Goal: Task Accomplishment & Management: Complete application form

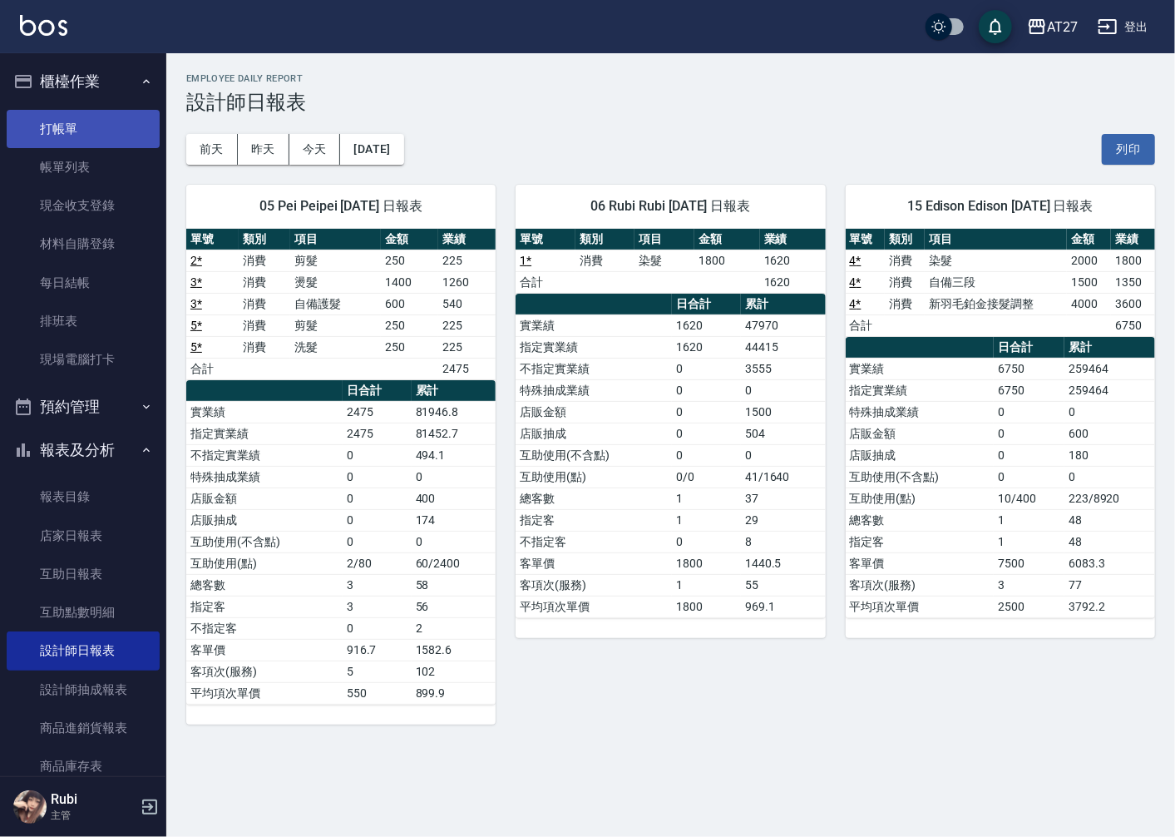
click at [103, 131] on link "打帳單" at bounding box center [83, 129] width 153 height 38
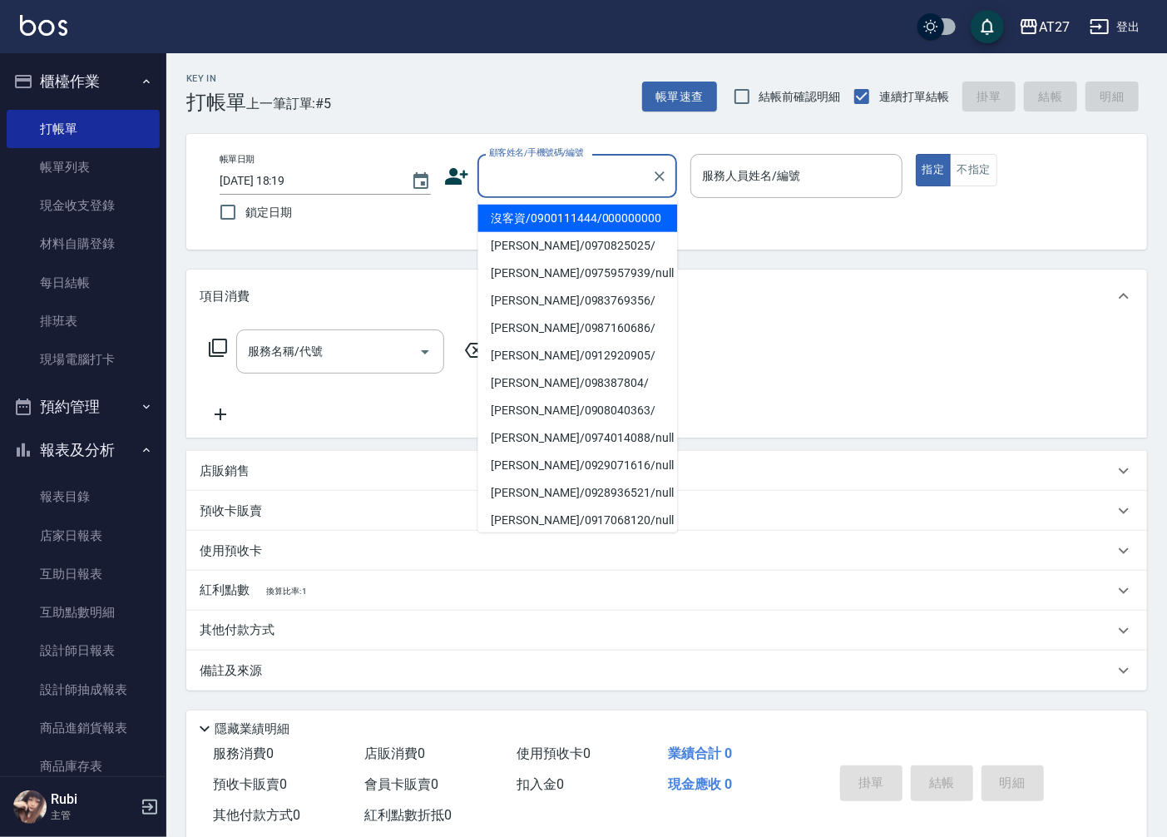
click at [552, 185] on input "顧客姓名/手機號碼/編號" at bounding box center [565, 175] width 160 height 29
click at [547, 225] on li "沒客資/0900111444/000000000" at bounding box center [577, 218] width 200 height 27
type input "沒客資/0900111444/000000000"
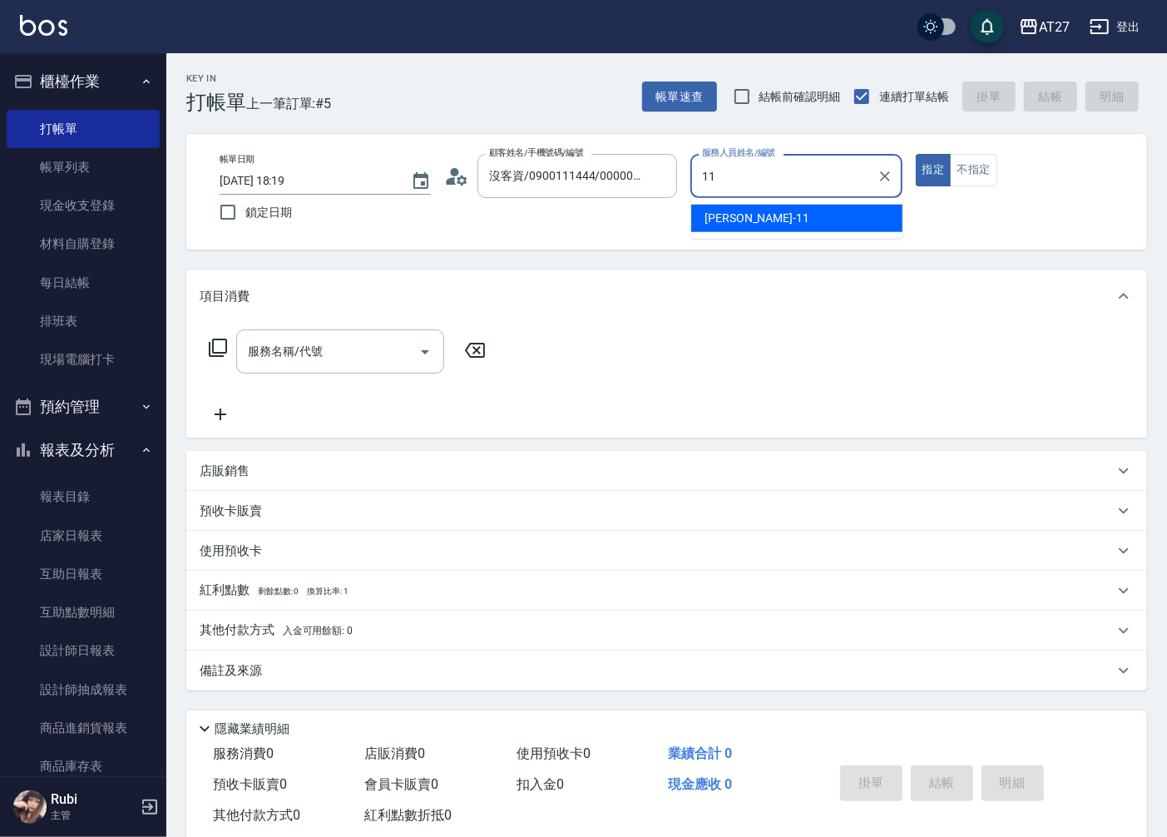
type input "[PERSON_NAME]-11"
type button "true"
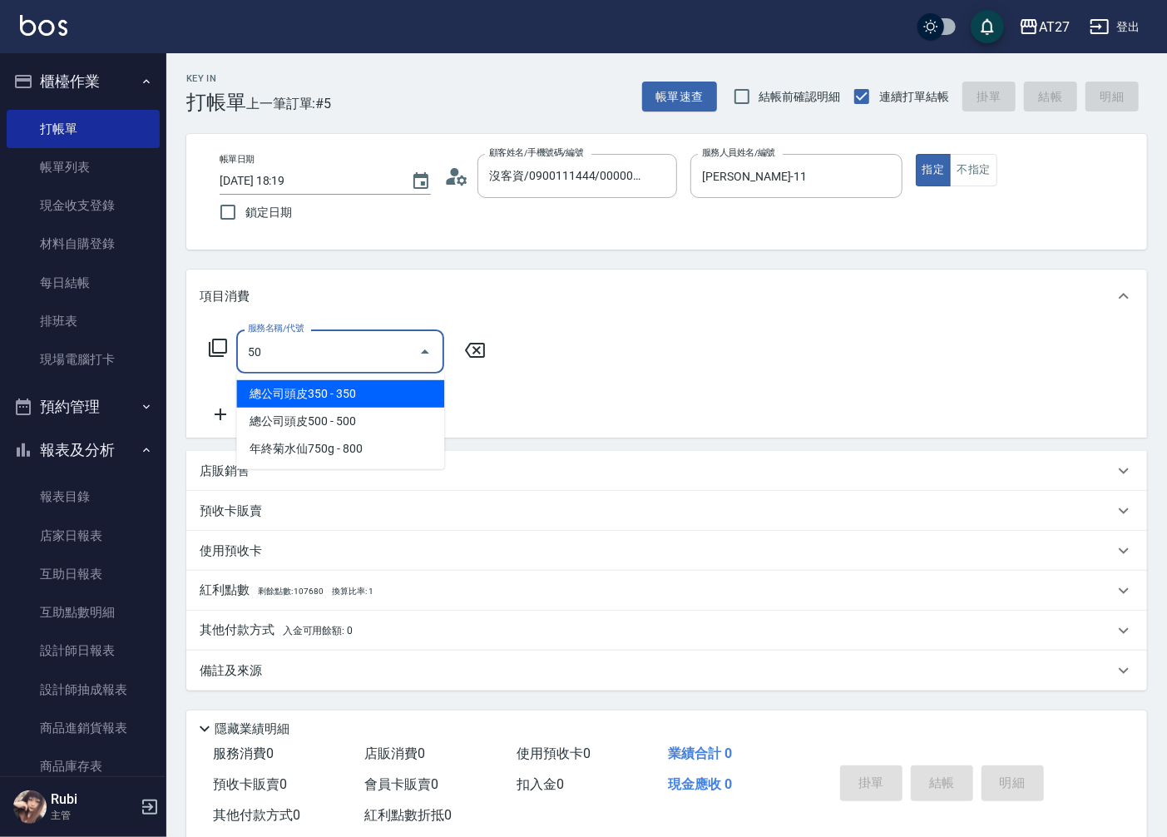
type input "501"
type input "100"
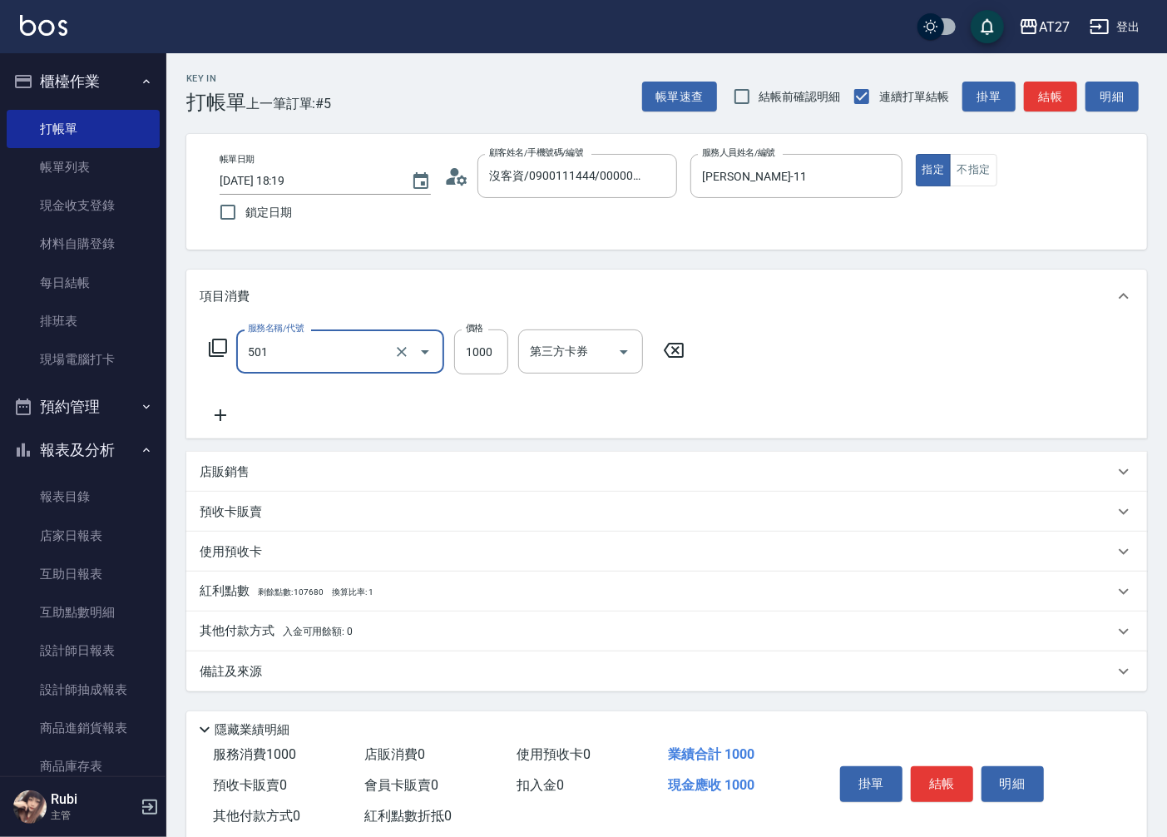
type input "染髮(501)"
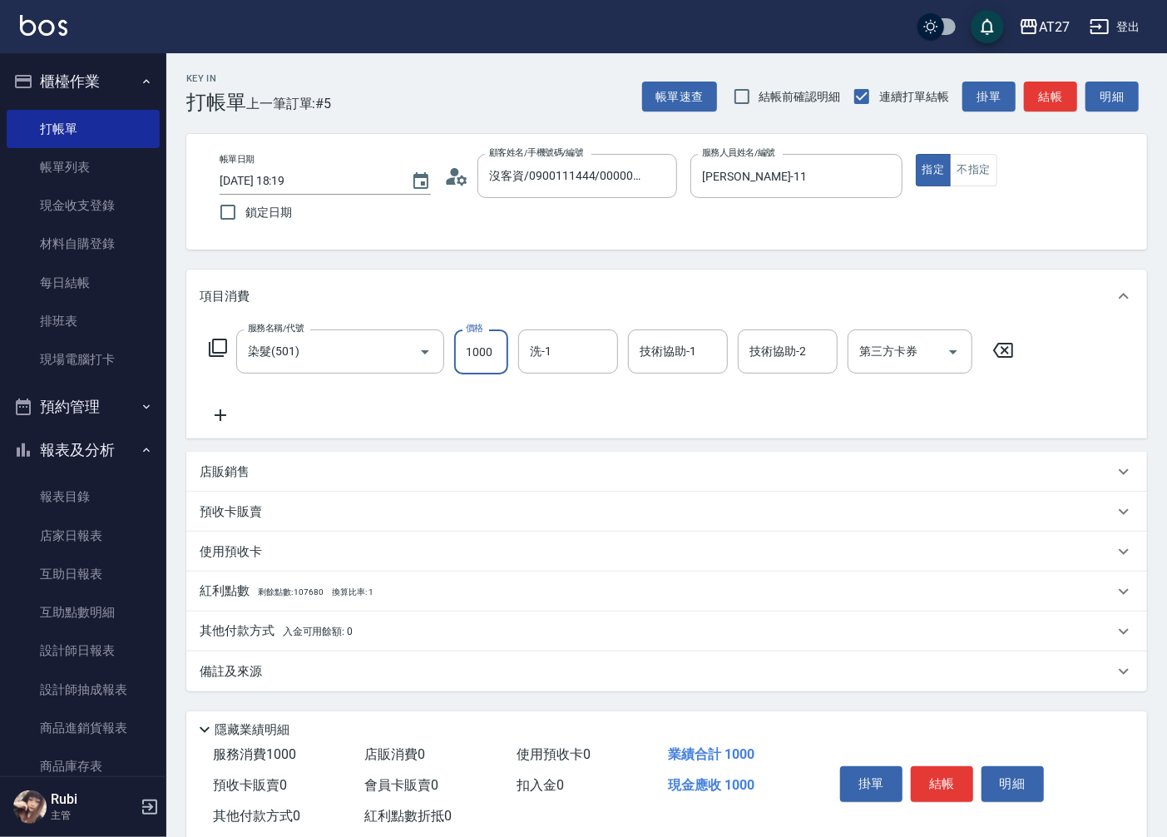
type input "0"
type input "148"
type input "10"
type input "1488"
type input "140"
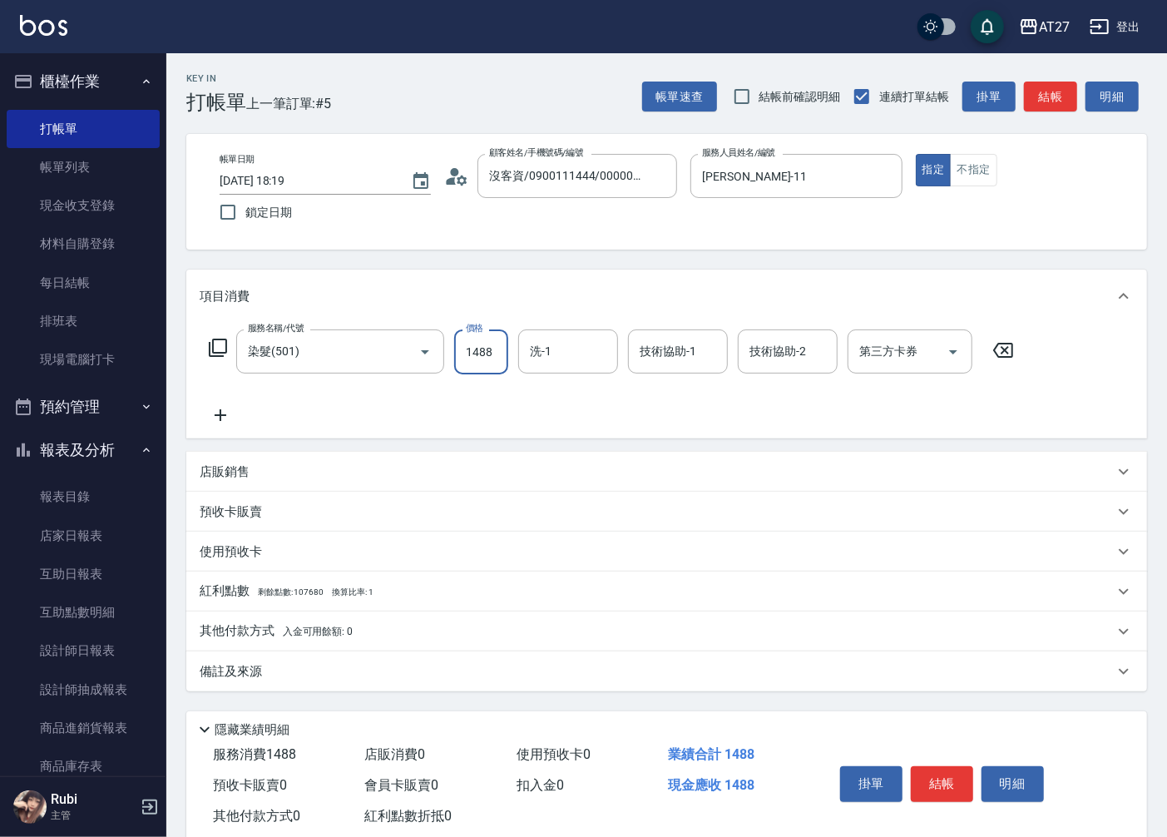
type input "1488"
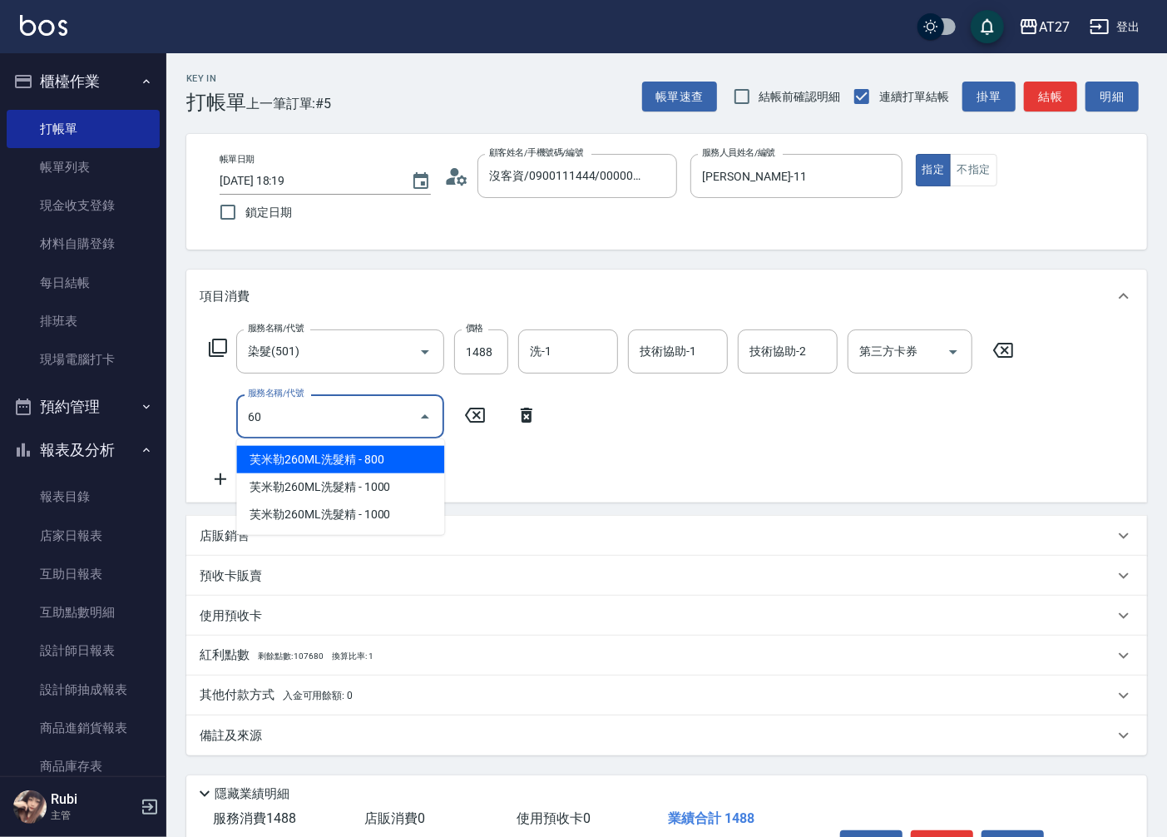
type input "608"
type input "220"
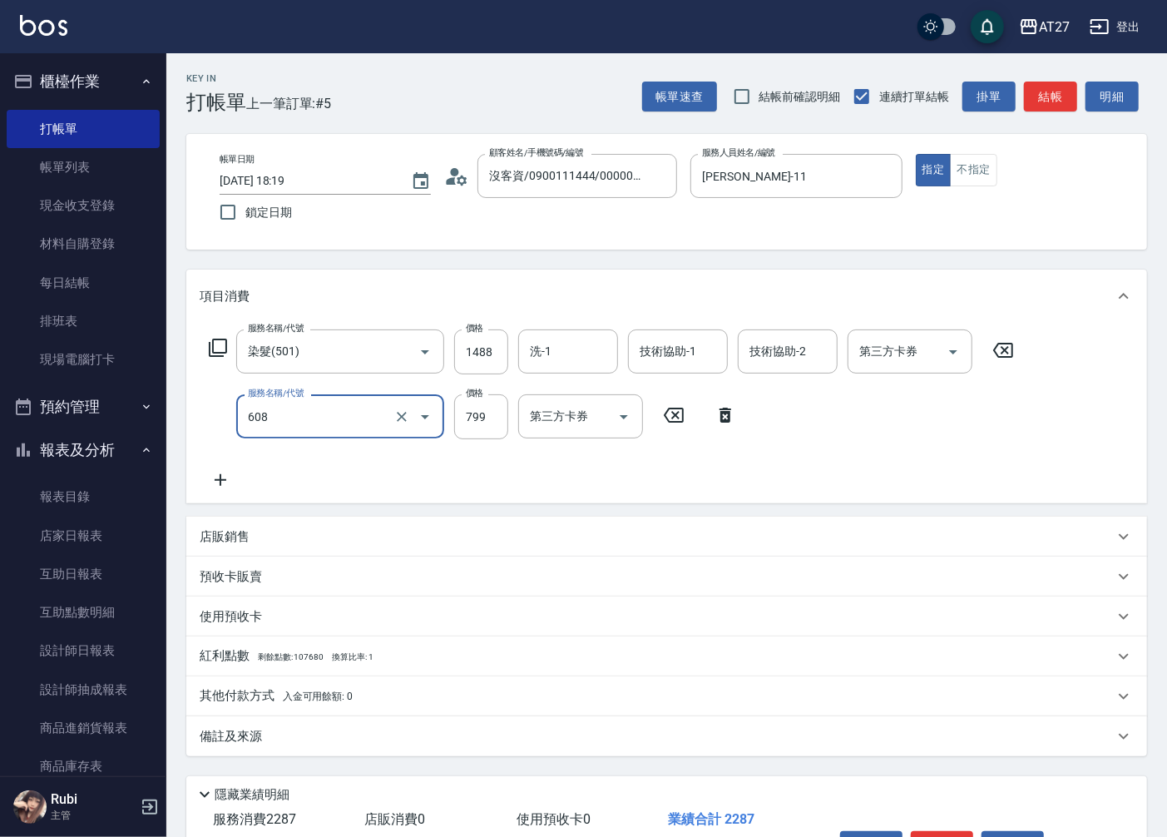
type input "自購二段(608)"
type input "1"
type input "140"
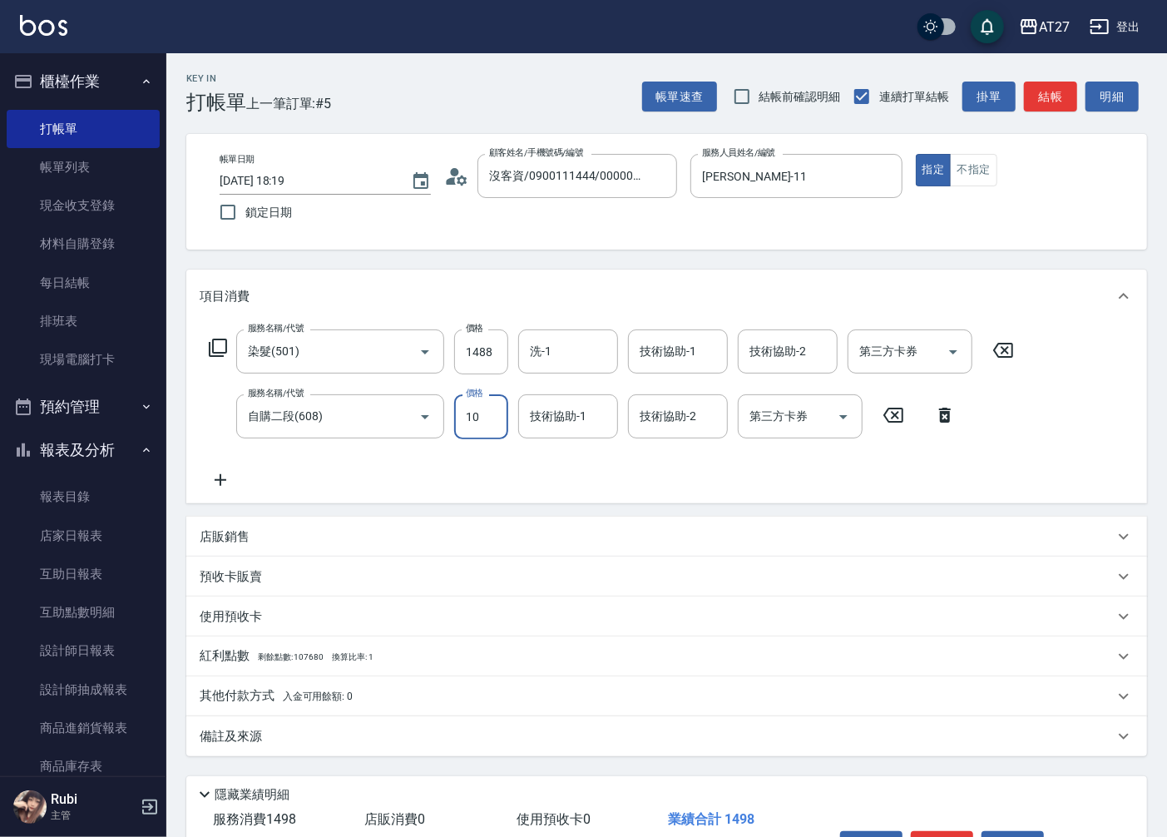
type input "100"
type input "150"
type input "1000"
type input "240"
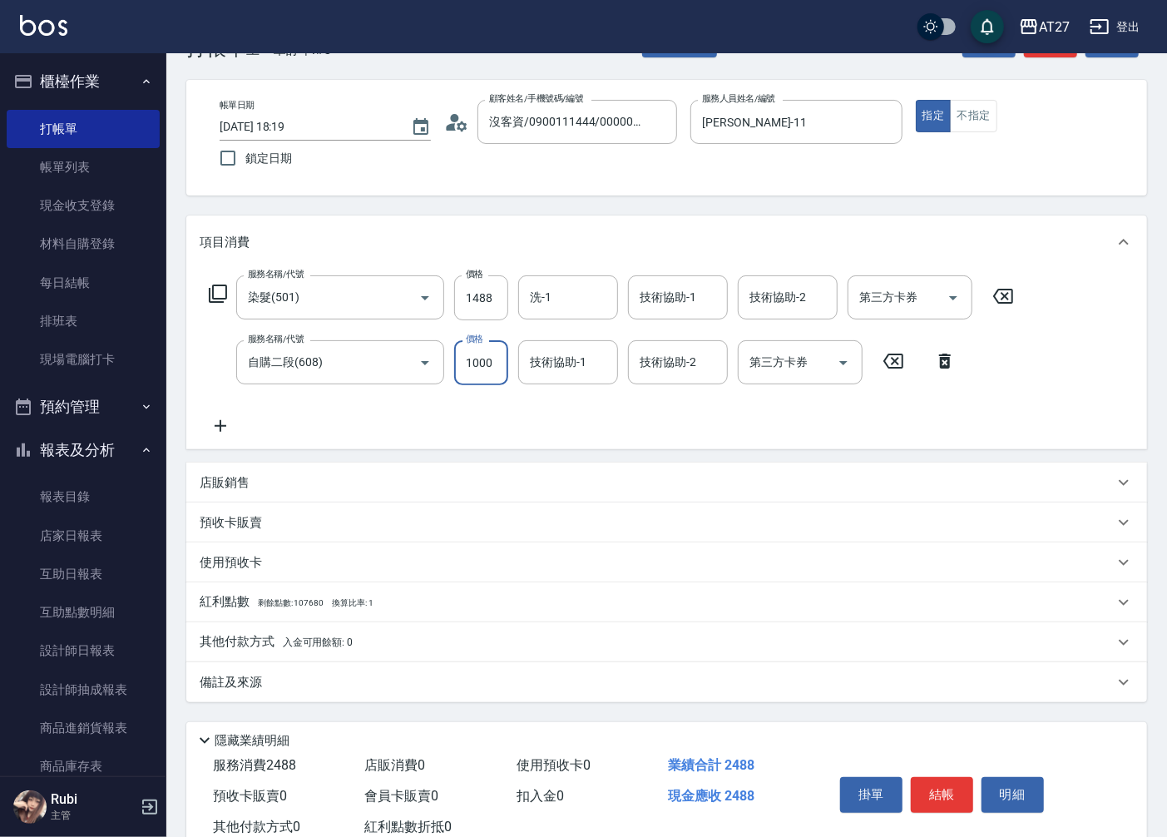
scroll to position [105, 0]
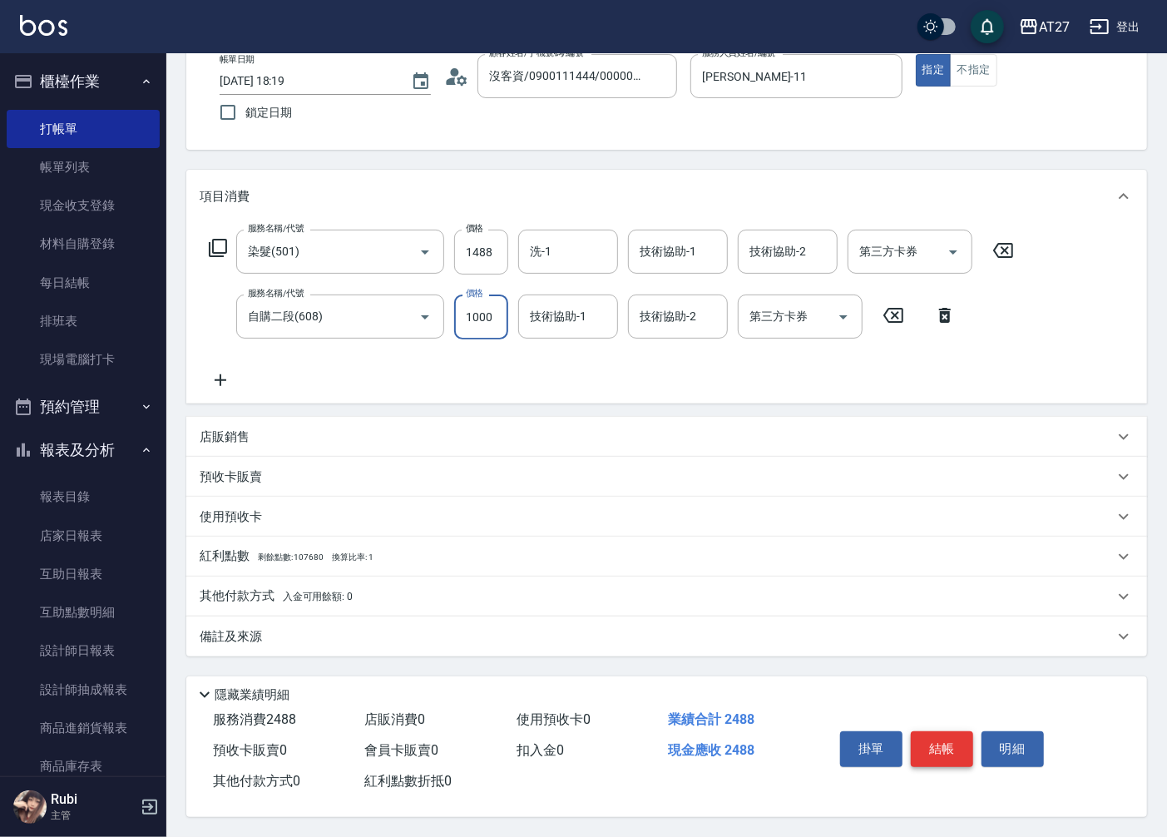
type input "1000"
click at [923, 749] on button "結帳" at bounding box center [942, 748] width 62 height 35
type input "[DATE] 18:20"
type input "0"
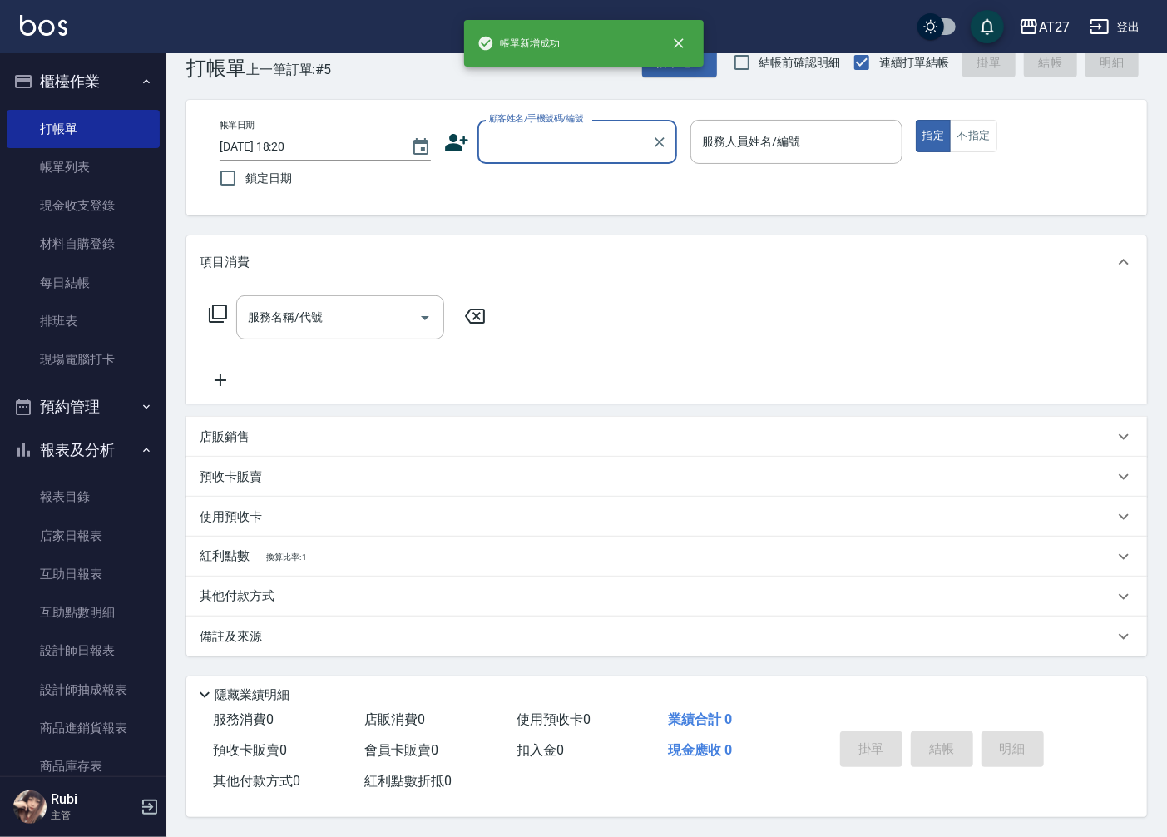
scroll to position [0, 0]
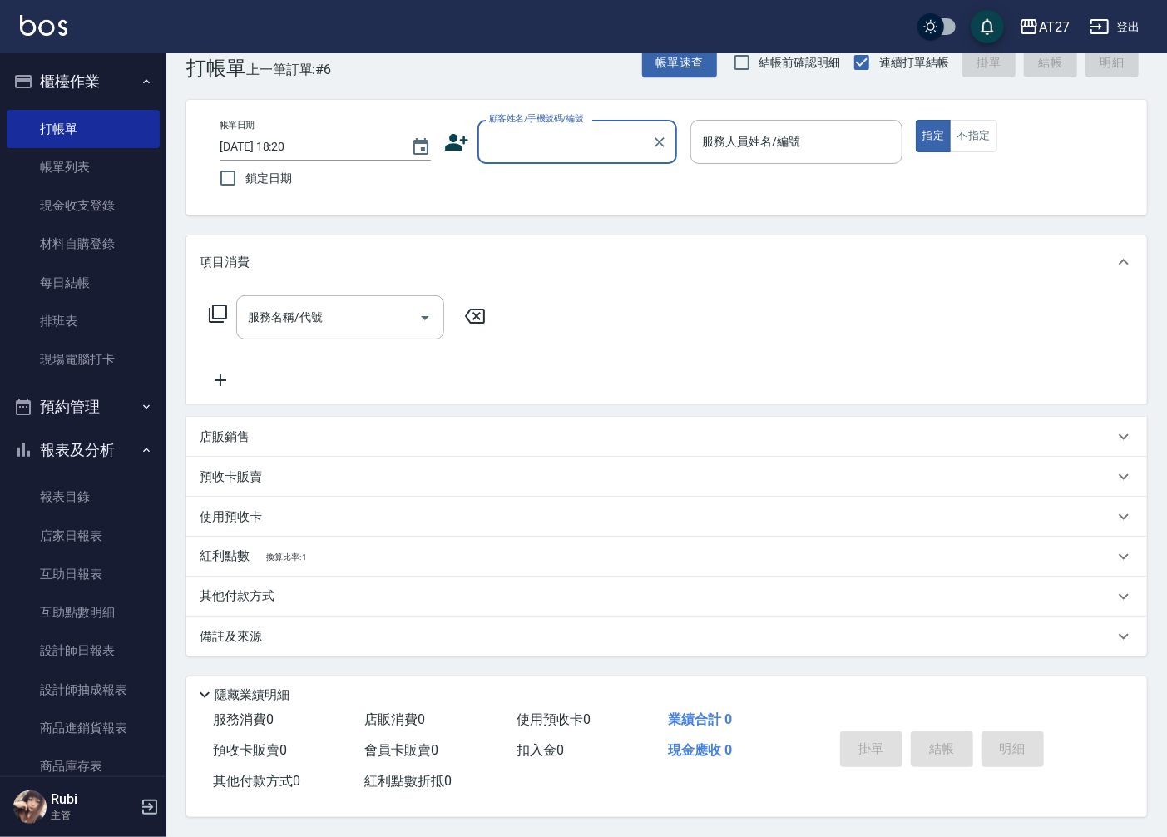
click at [550, 146] on input "顧客姓名/手機號碼/編號" at bounding box center [565, 141] width 160 height 29
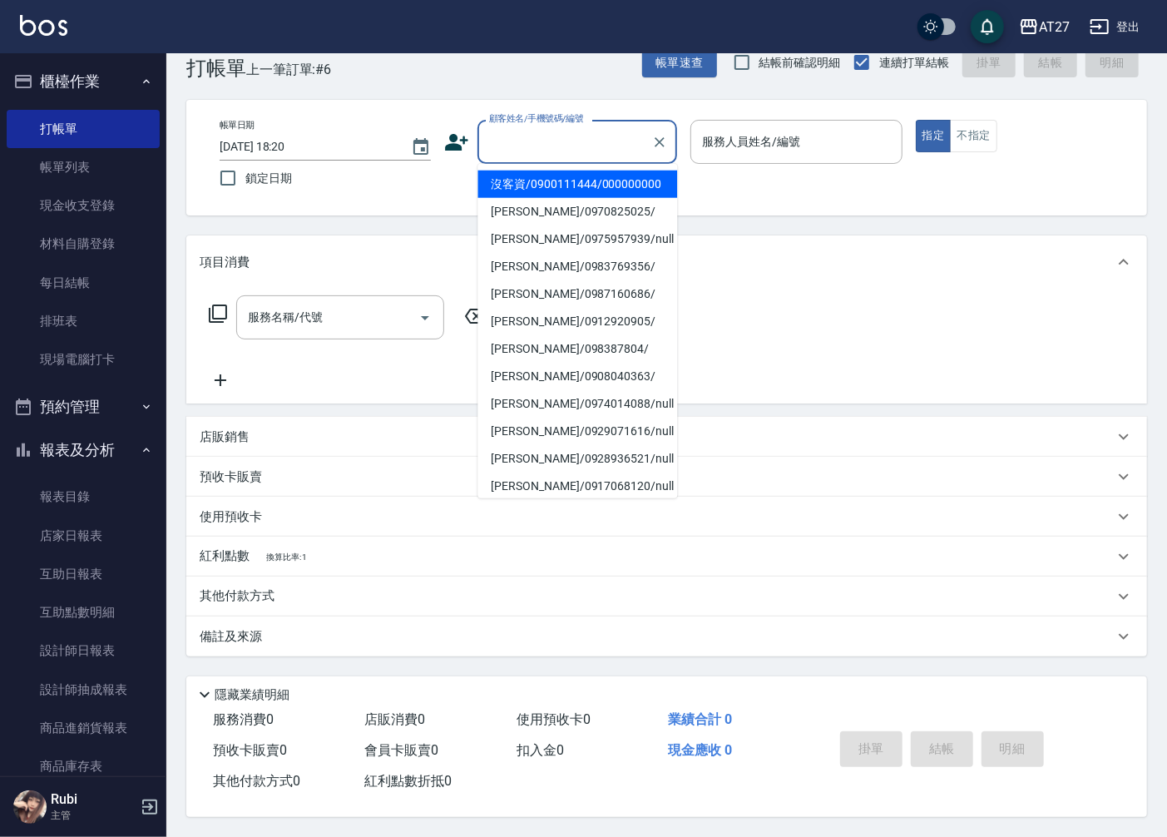
click at [544, 181] on li "沒客資/0900111444/000000000" at bounding box center [577, 183] width 200 height 27
type input "沒客資/0900111444/000000000"
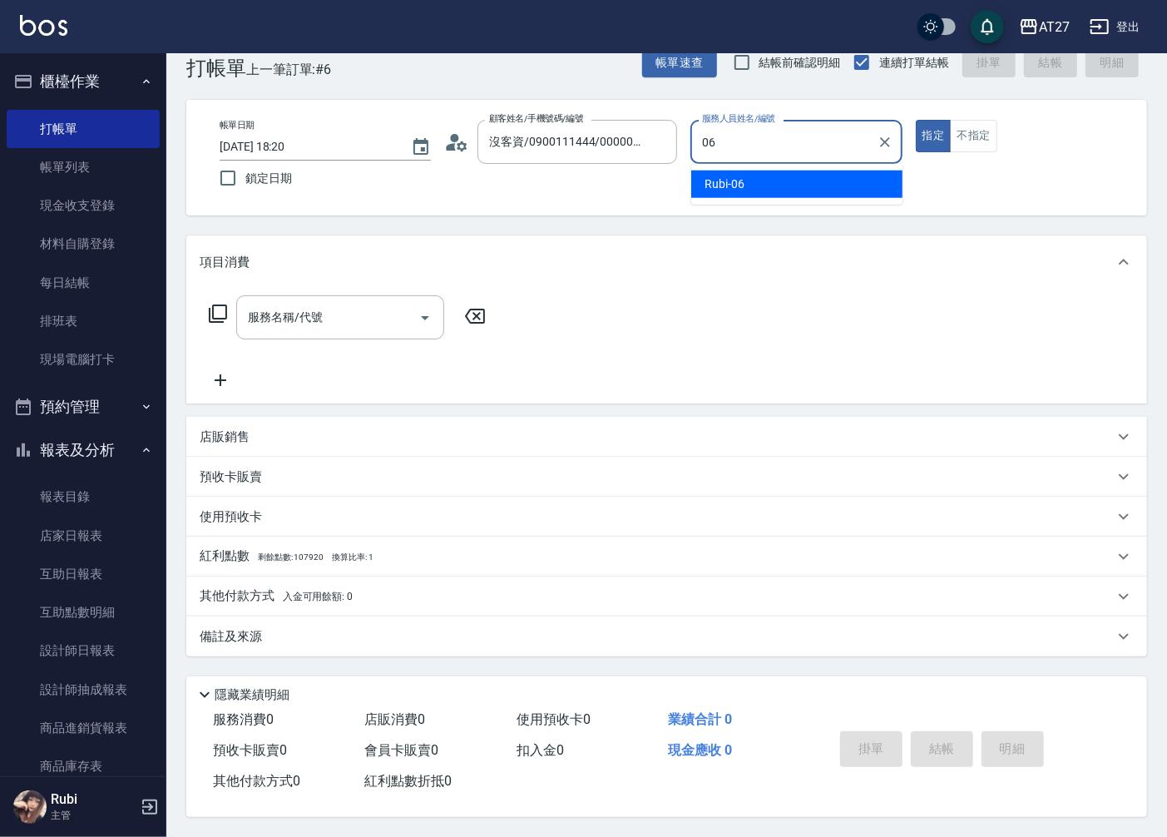
type input "Rubi-06"
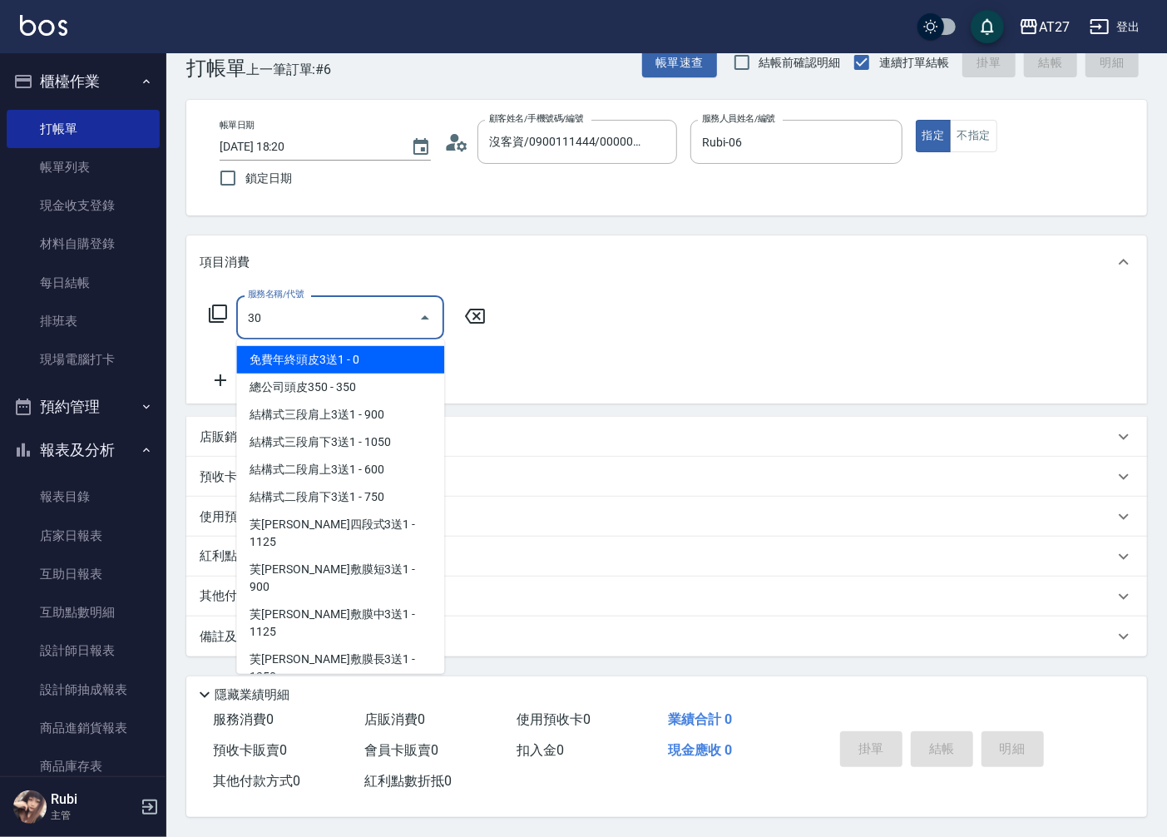
type input "301"
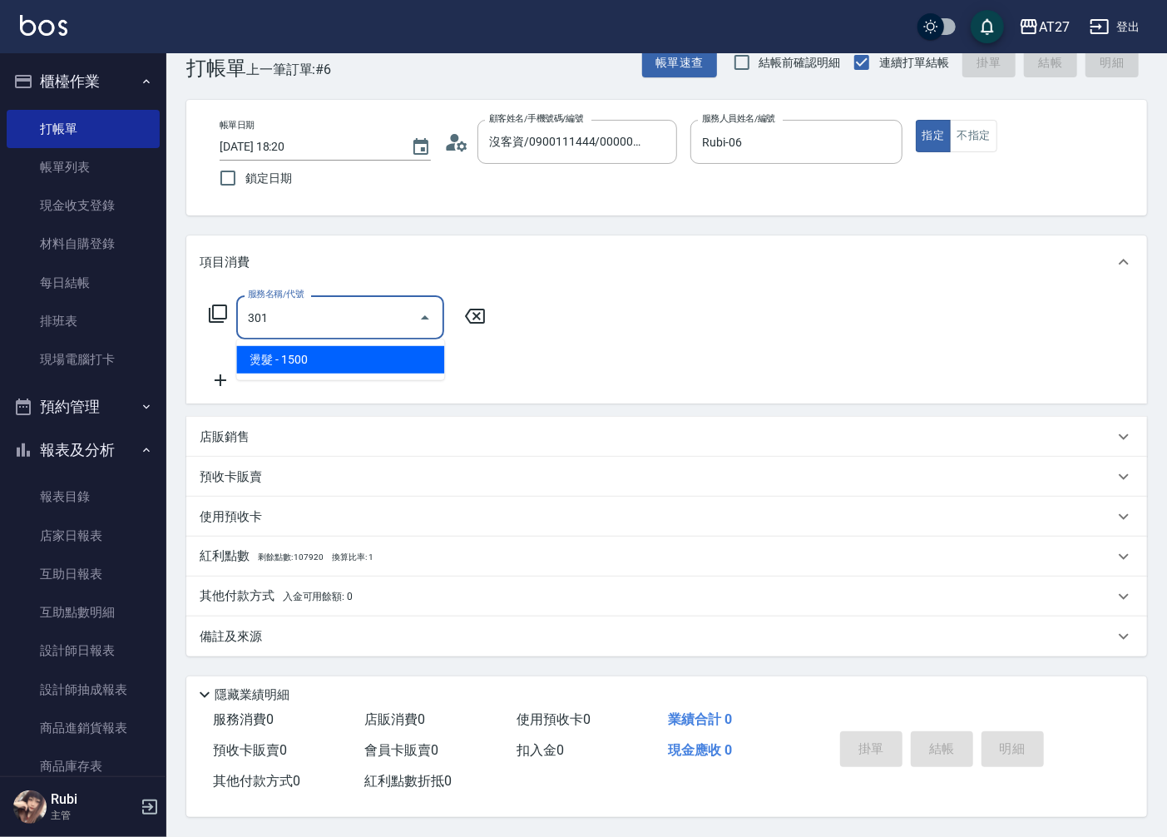
type input "150"
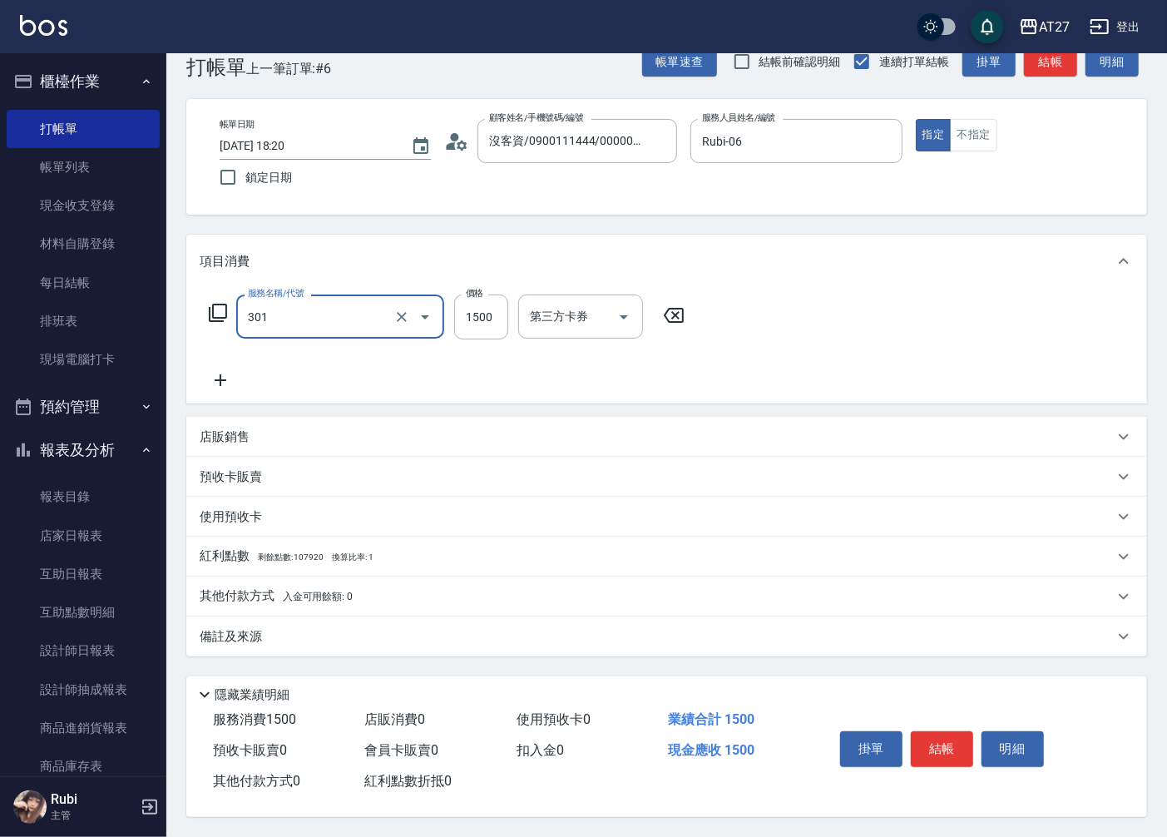
type input "燙髮(301)"
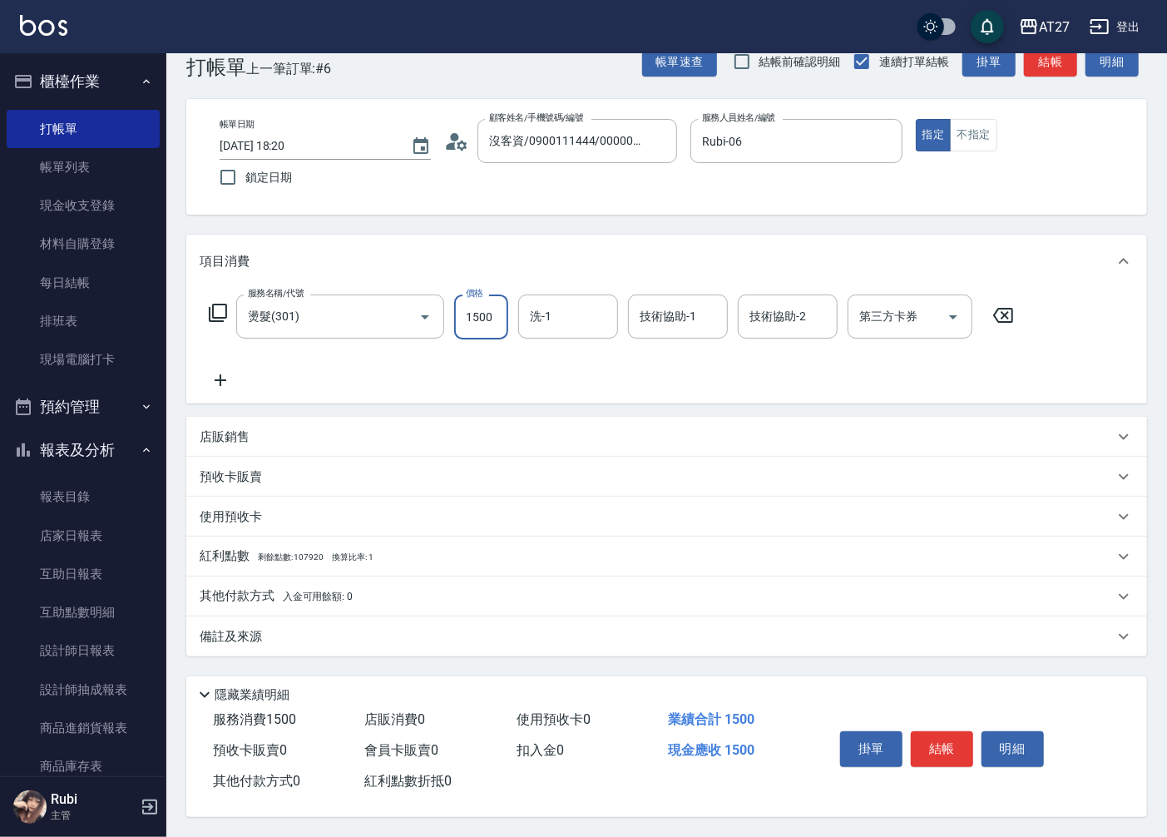
type input "0"
type input "140"
type input "1400"
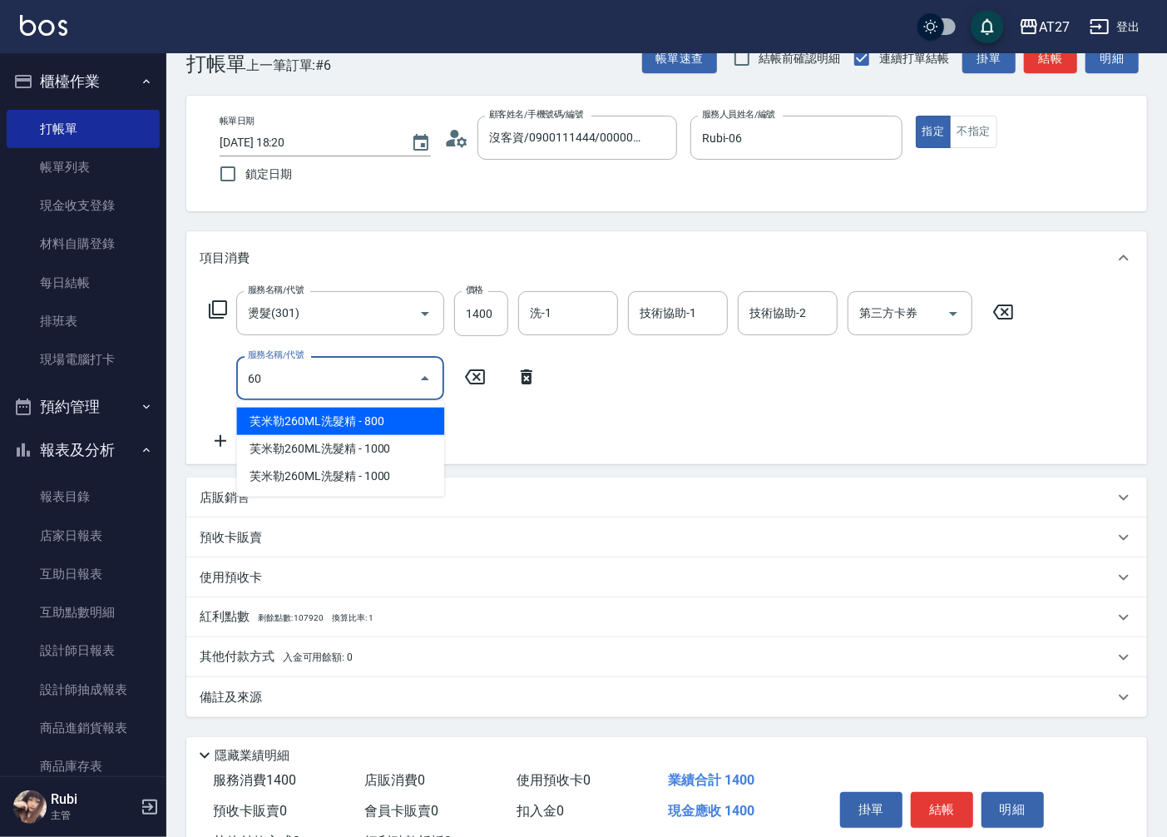
type input "601"
type input "170"
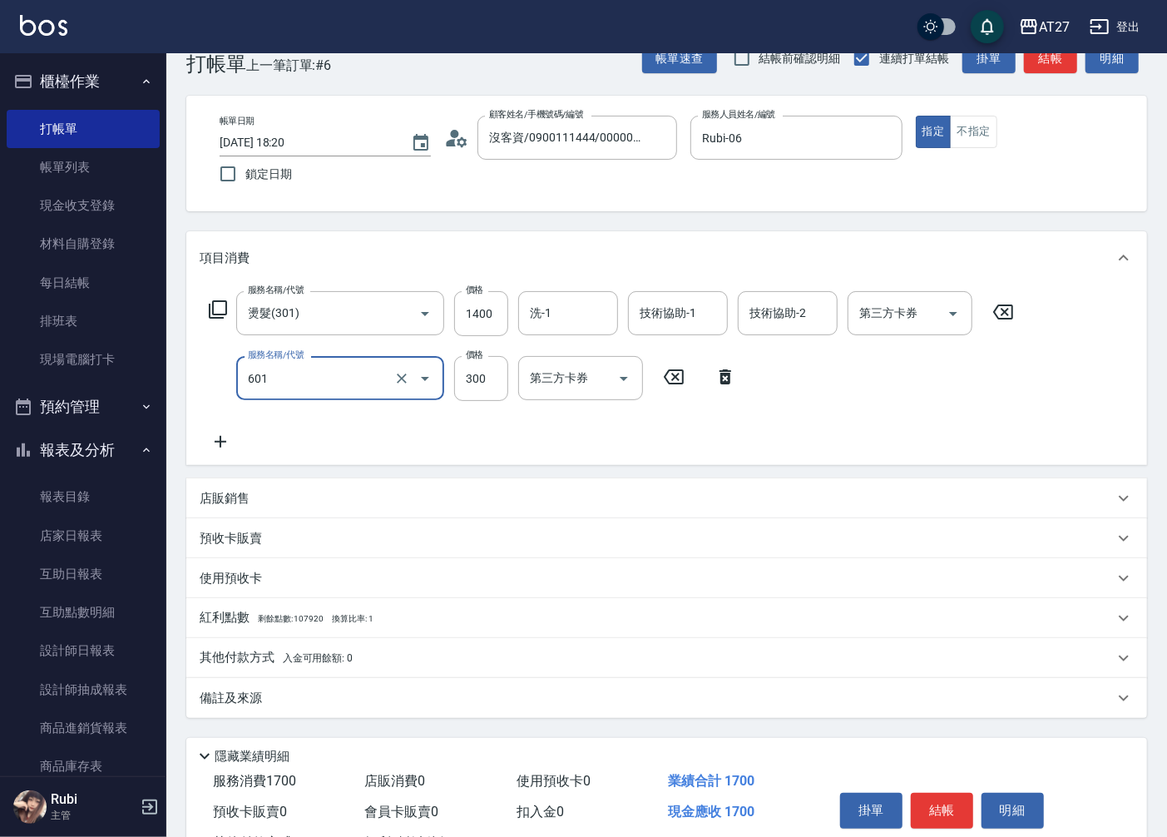
type input "自備護髮(601)"
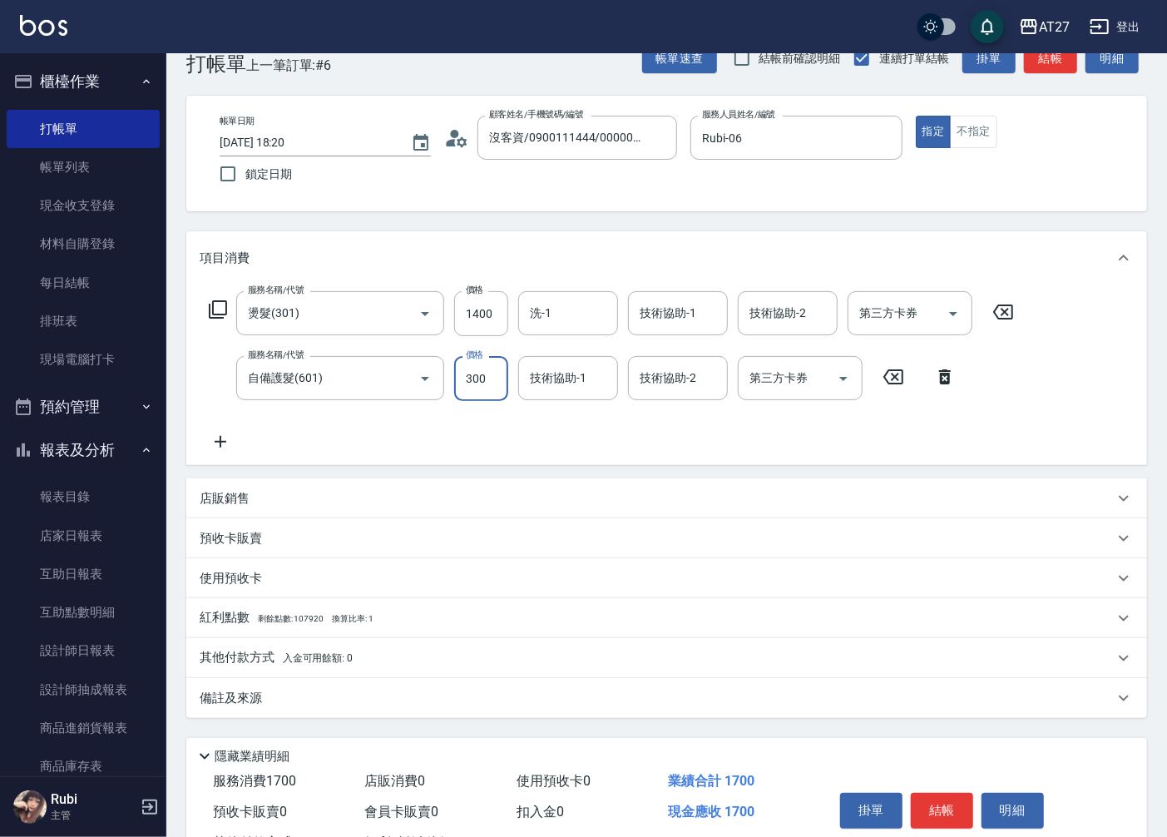
type input "5"
type input "140"
type input "50"
type input "190"
type input "500"
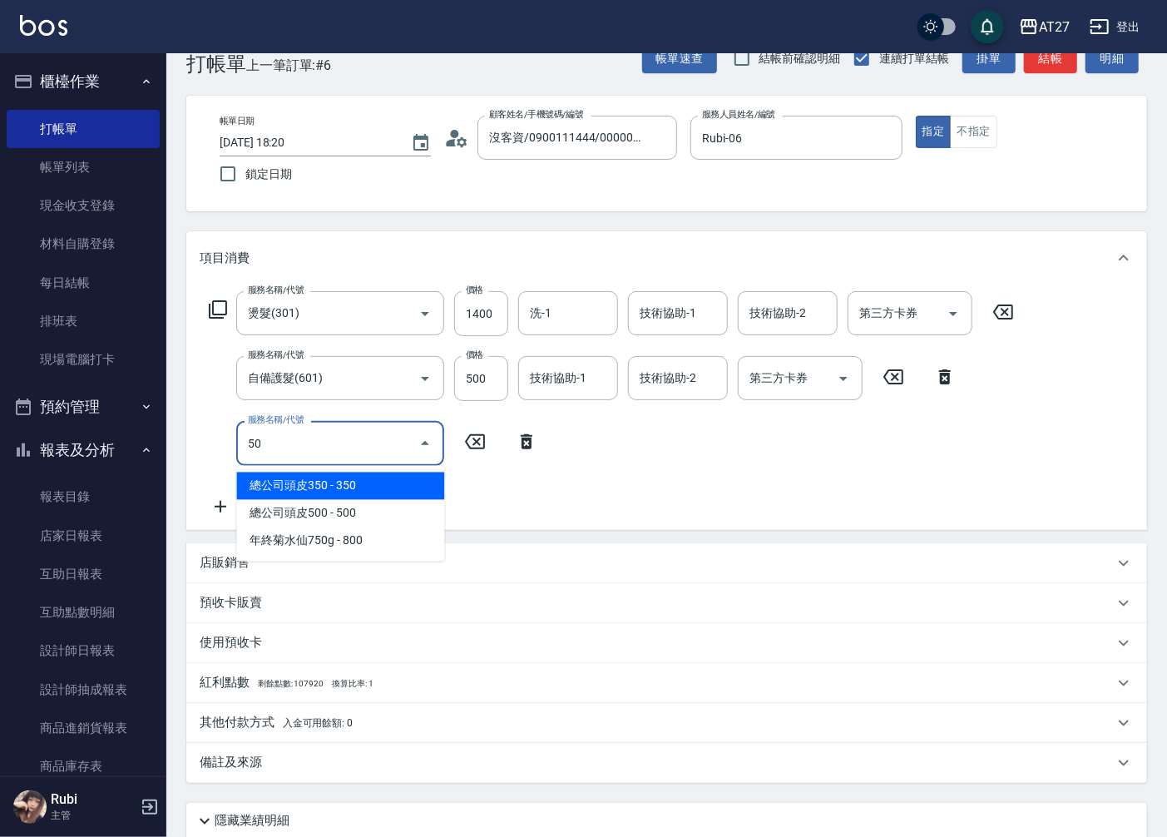
type input "501"
type input "290"
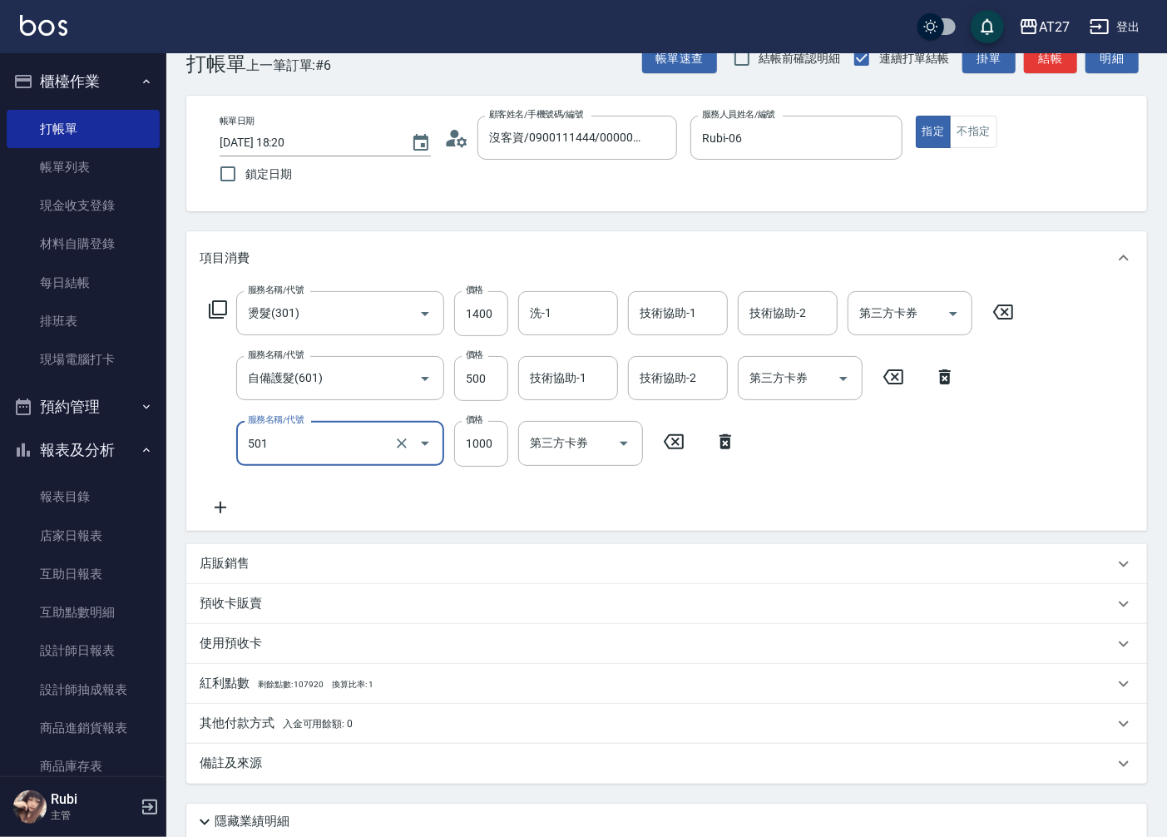
type input "染髮(501)"
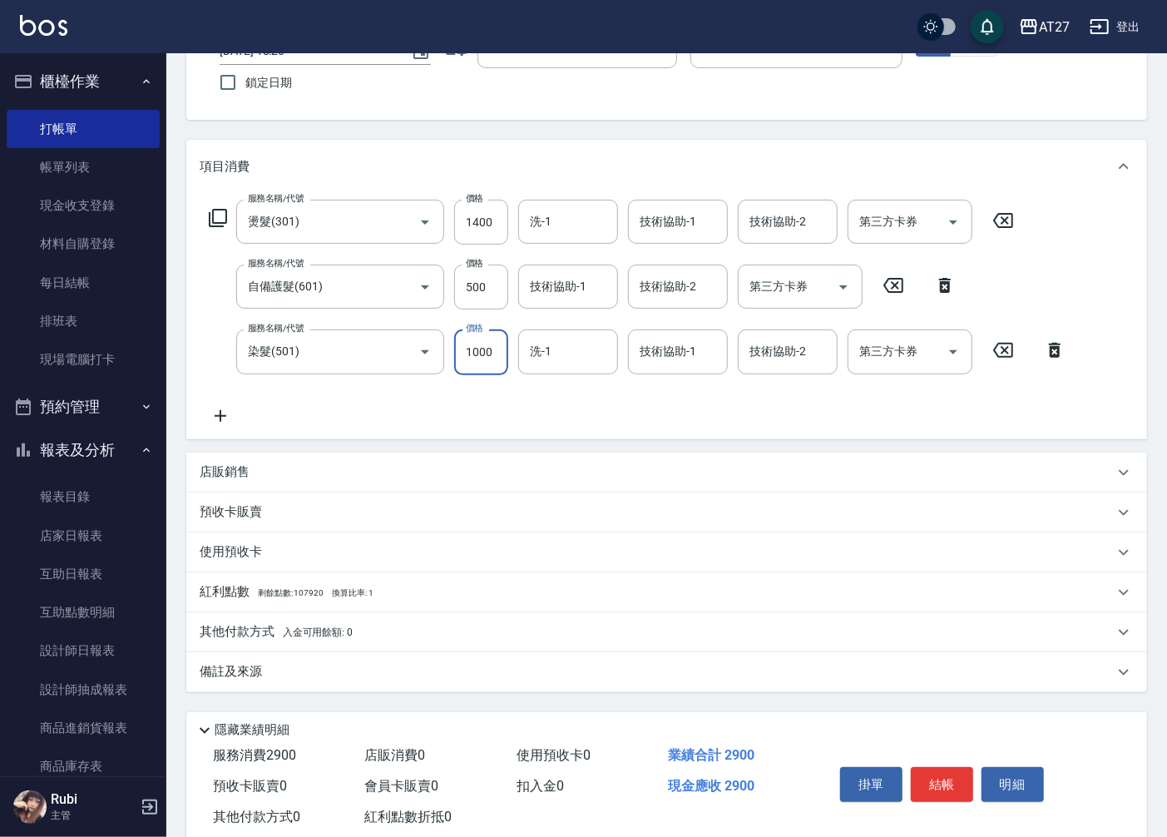
scroll to position [170, 0]
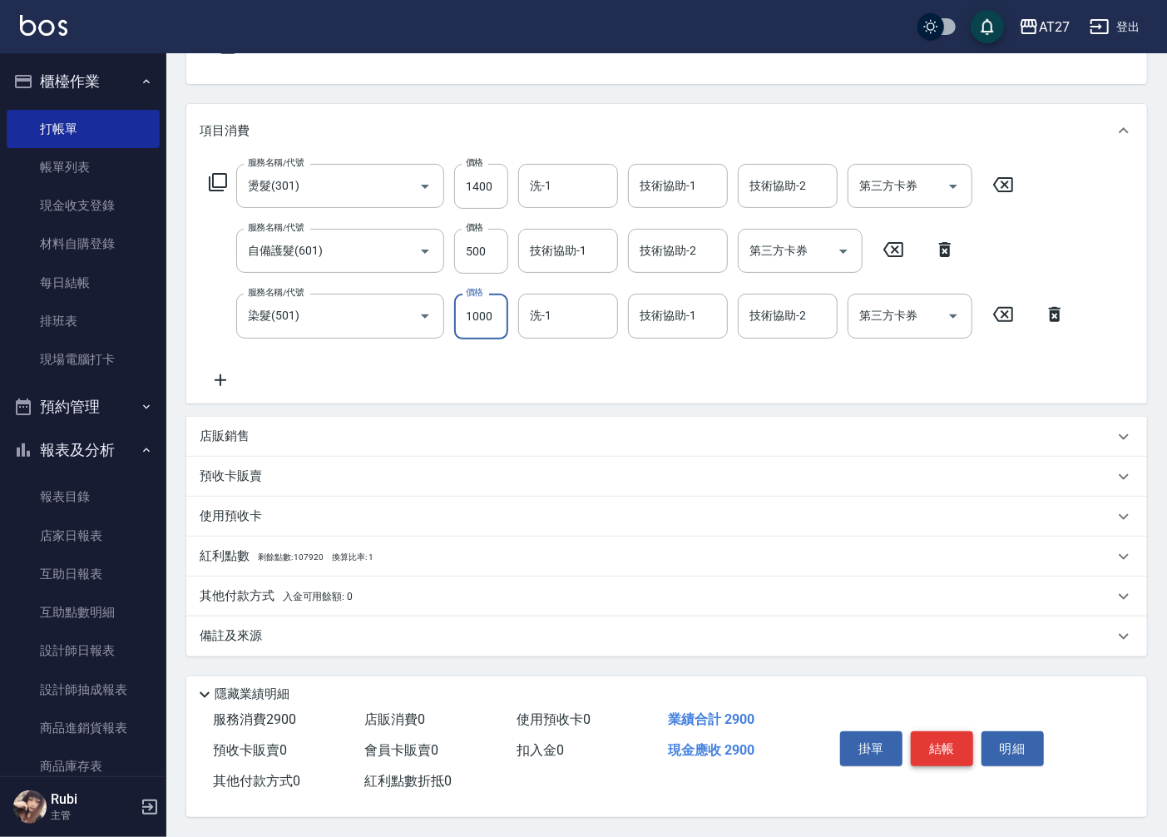
click at [938, 742] on button "結帳" at bounding box center [942, 748] width 62 height 35
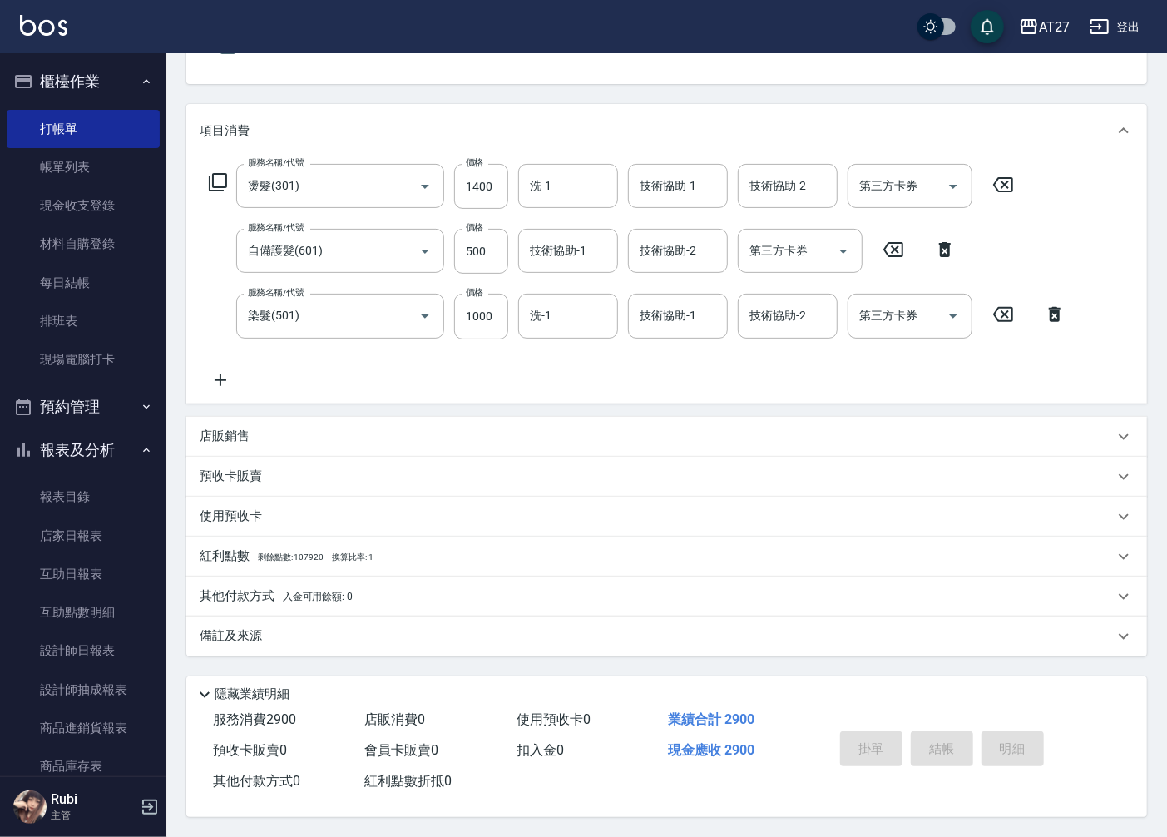
type input "0"
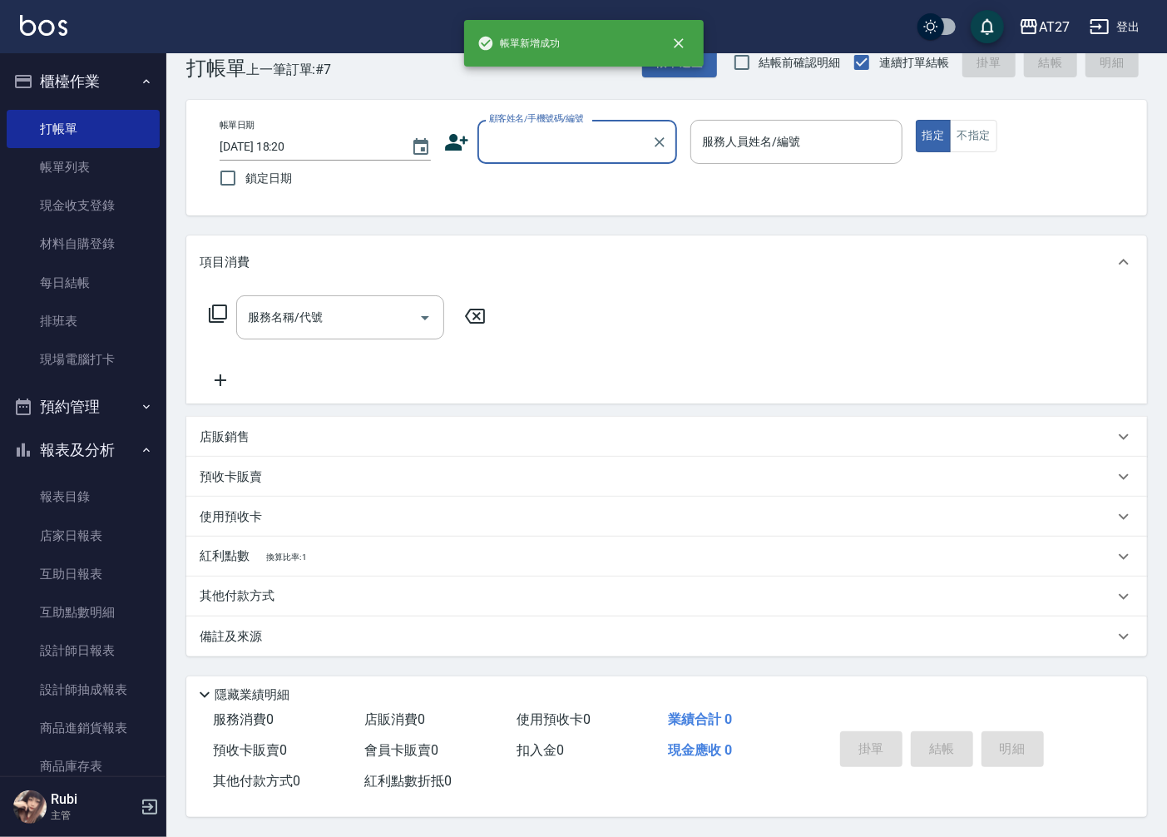
scroll to position [0, 0]
click at [50, 653] on link "設計師日報表" at bounding box center [83, 650] width 153 height 38
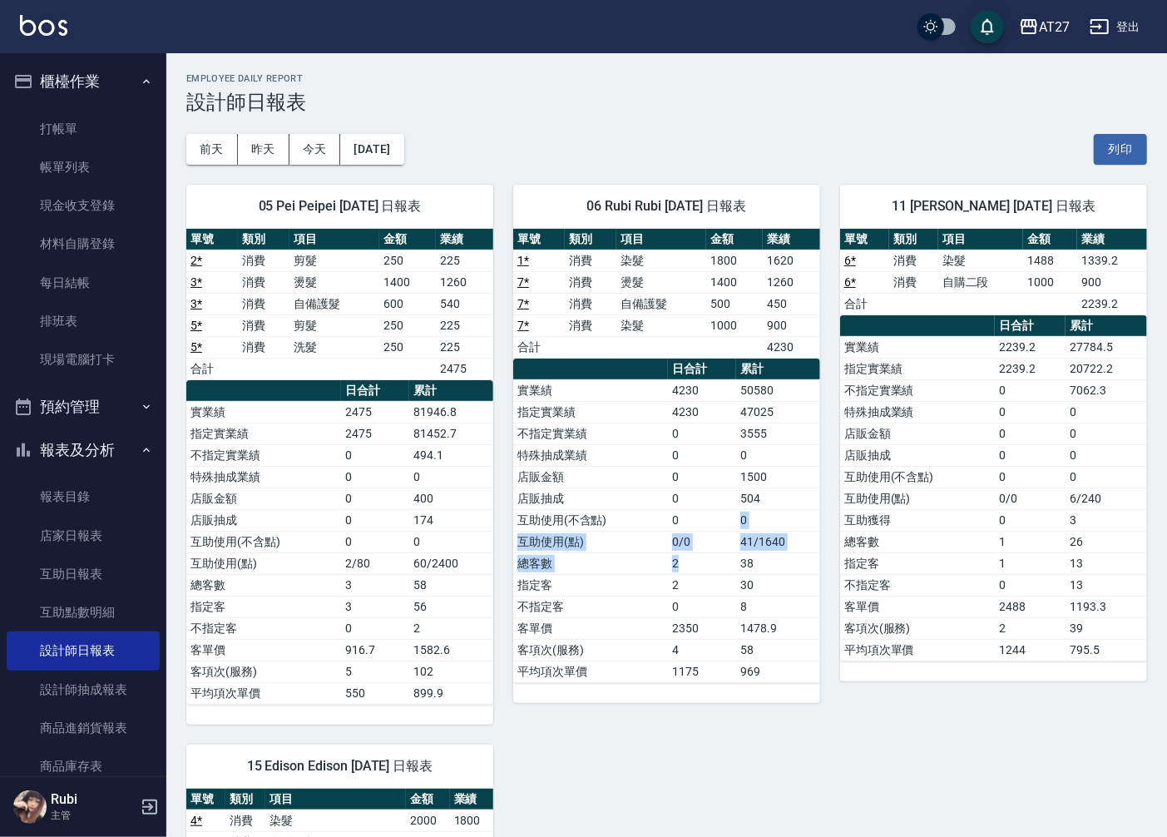
drag, startPoint x: 735, startPoint y: 560, endPoint x: 693, endPoint y: 484, distance: 86.8
click at [694, 487] on tbody "實業績 4230 50580 指定實業績 4230 47025 不指定實業績 0 3555 特殊抽成業績 0 0 店販金額 0 1500 店販抽成 0 504…" at bounding box center [666, 530] width 307 height 303
drag, startPoint x: 693, startPoint y: 484, endPoint x: 663, endPoint y: 438, distance: 54.7
click at [663, 438] on div "單號 類別 項目 金額 業績 1 * 消費 染髮 1800 1620 7 * 消費 燙髮 1400 1260 7 * 消費 自備護髮 500 450 7 * …" at bounding box center [666, 456] width 307 height 454
drag, startPoint x: 663, startPoint y: 438, endPoint x: 675, endPoint y: 508, distance: 70.8
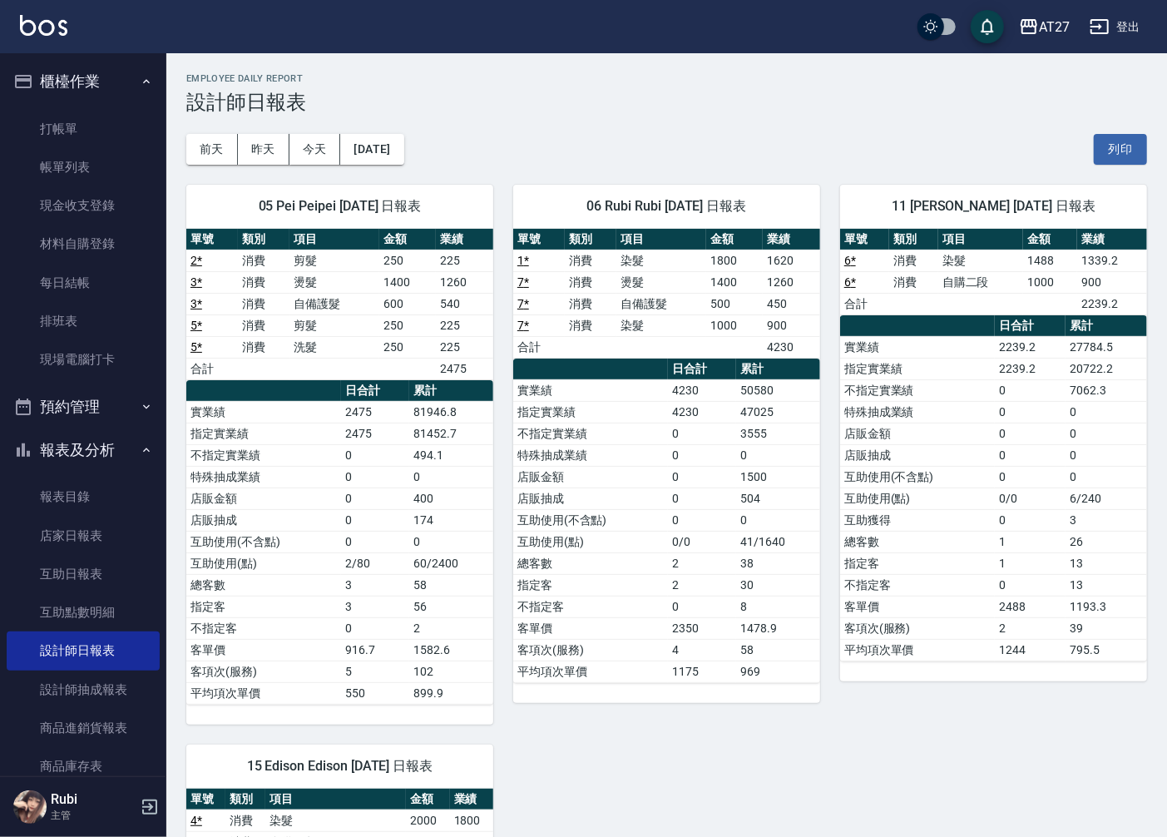
click at [675, 508] on td "0" at bounding box center [702, 498] width 68 height 22
drag, startPoint x: 680, startPoint y: 524, endPoint x: 676, endPoint y: 504, distance: 20.4
click at [676, 504] on tbody "實業績 4230 50580 指定實業績 4230 47025 不指定實業績 0 3555 特殊抽成業績 0 0 店販金額 0 1500 店販抽成 0 504…" at bounding box center [666, 530] width 307 height 303
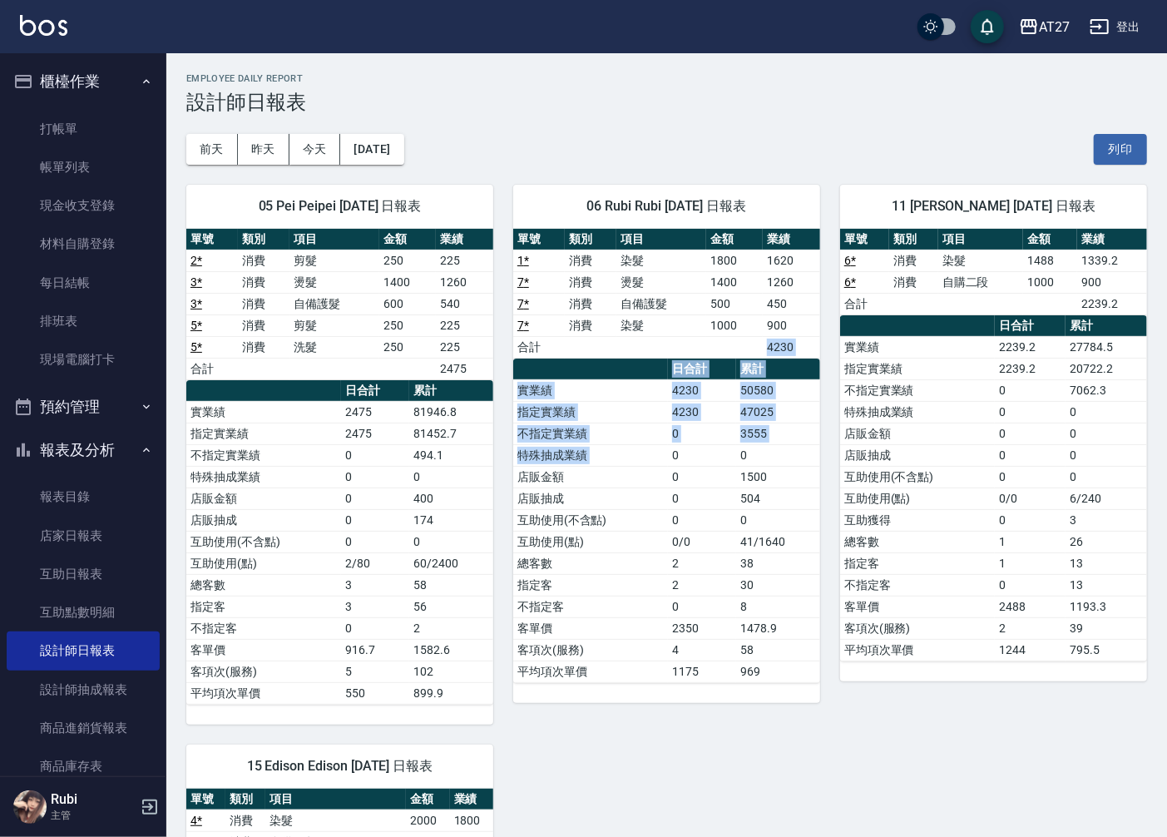
drag, startPoint x: 676, startPoint y: 504, endPoint x: 672, endPoint y: 469, distance: 35.2
click at [672, 469] on div "單號 類別 項目 金額 業績 1 * 消費 染髮 1800 1620 7 * 消費 燙髮 1400 1260 7 * 消費 自備護髮 500 450 7 * …" at bounding box center [666, 456] width 307 height 454
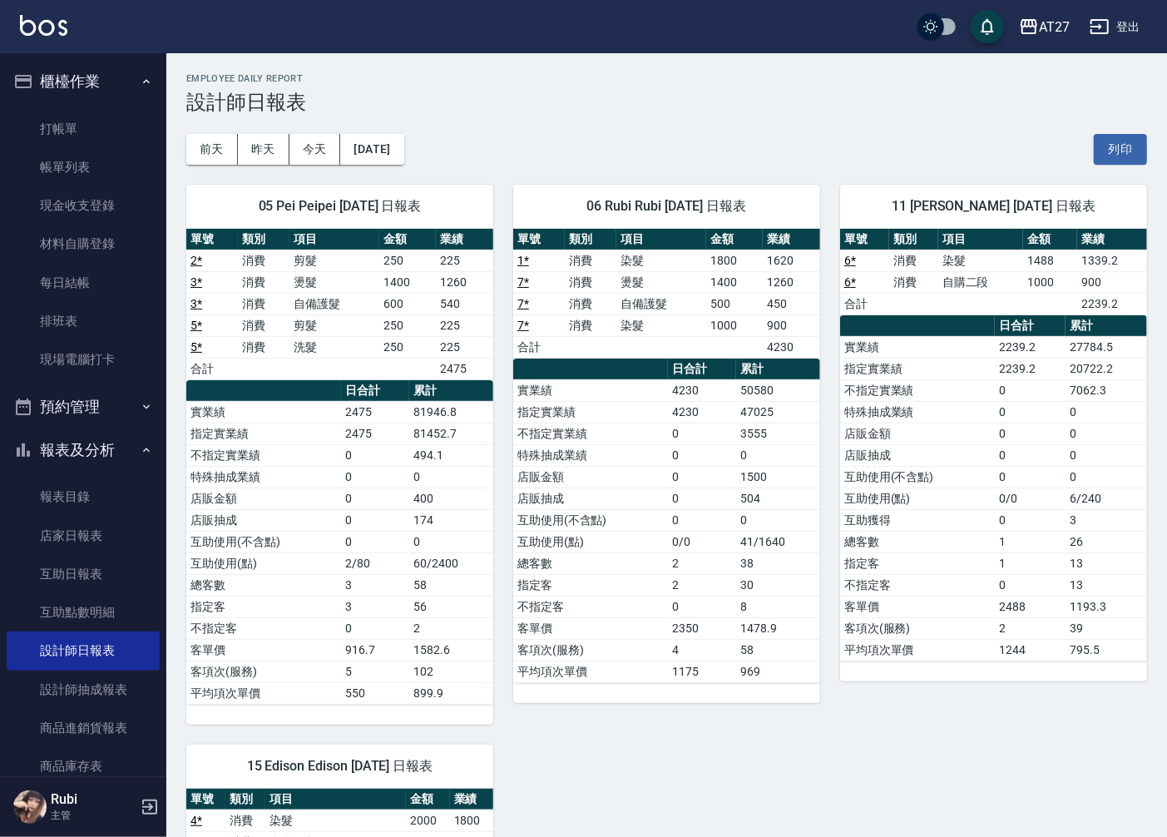
drag, startPoint x: 672, startPoint y: 469, endPoint x: 676, endPoint y: 517, distance: 48.4
click at [676, 517] on td "0" at bounding box center [702, 520] width 68 height 22
drag, startPoint x: 764, startPoint y: 530, endPoint x: 744, endPoint y: 447, distance: 84.7
click at [744, 447] on tbody "實業績 4230 50580 指定實業績 4230 47025 不指定實業績 0 3555 特殊抽成業績 0 0 店販金額 0 1500 店販抽成 0 504…" at bounding box center [666, 530] width 307 height 303
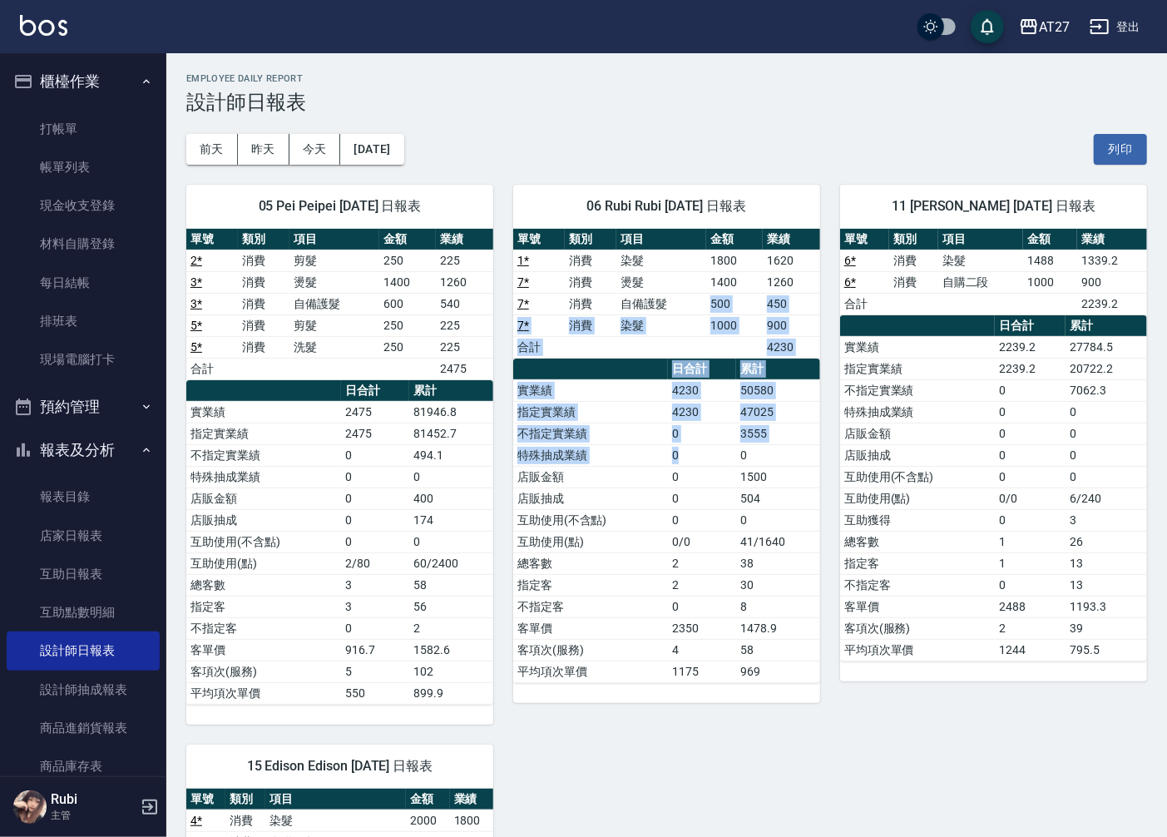
drag, startPoint x: 744, startPoint y: 447, endPoint x: 685, endPoint y: 451, distance: 58.3
click at [685, 451] on div "單號 類別 項目 金額 業績 1 * 消費 染髮 1800 1620 7 * 消費 燙髮 1400 1260 7 * 消費 自備護髮 500 450 7 * …" at bounding box center [666, 456] width 307 height 454
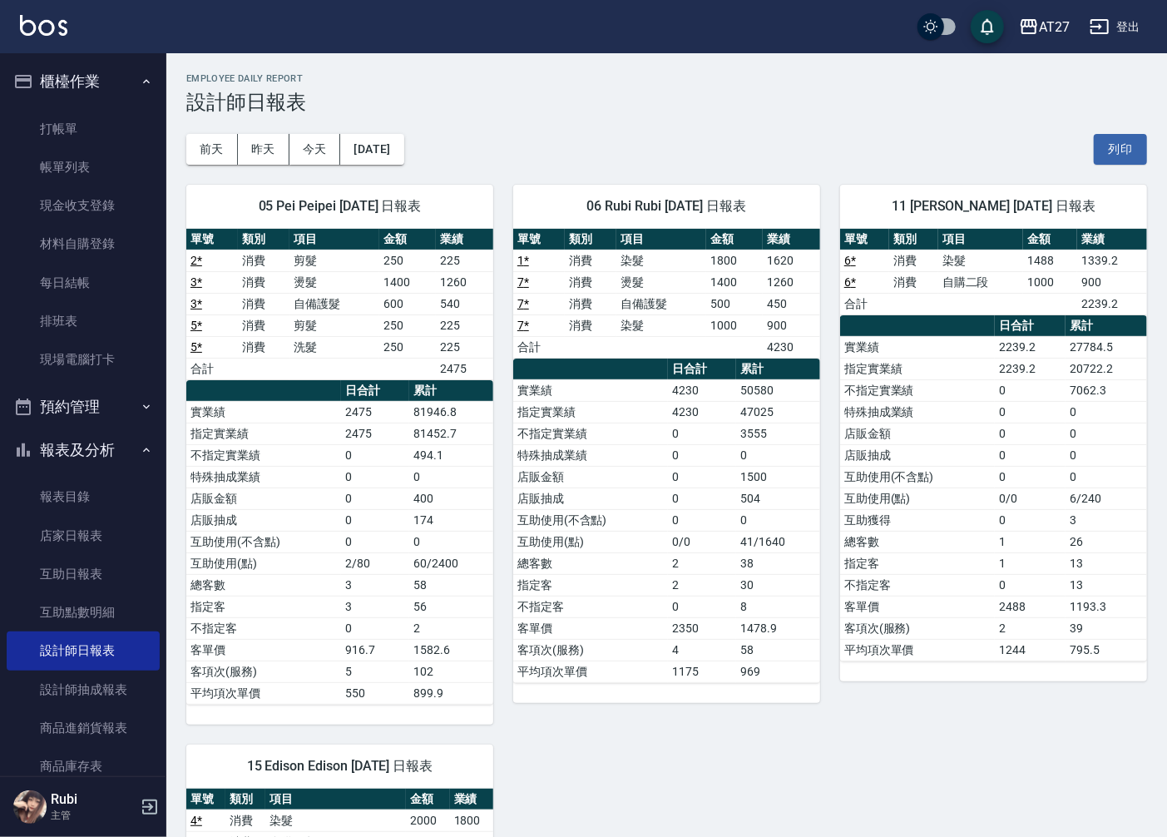
drag, startPoint x: 685, startPoint y: 451, endPoint x: 702, endPoint y: 506, distance: 57.4
click at [702, 506] on td "0" at bounding box center [702, 498] width 68 height 22
drag, startPoint x: 694, startPoint y: 514, endPoint x: 688, endPoint y: 451, distance: 63.6
click at [688, 451] on tbody "實業績 4230 50580 指定實業績 4230 47025 不指定實業績 0 3555 特殊抽成業績 0 0 店販金額 0 1500 店販抽成 0 504…" at bounding box center [666, 530] width 307 height 303
drag, startPoint x: 688, startPoint y: 451, endPoint x: 676, endPoint y: 491, distance: 41.6
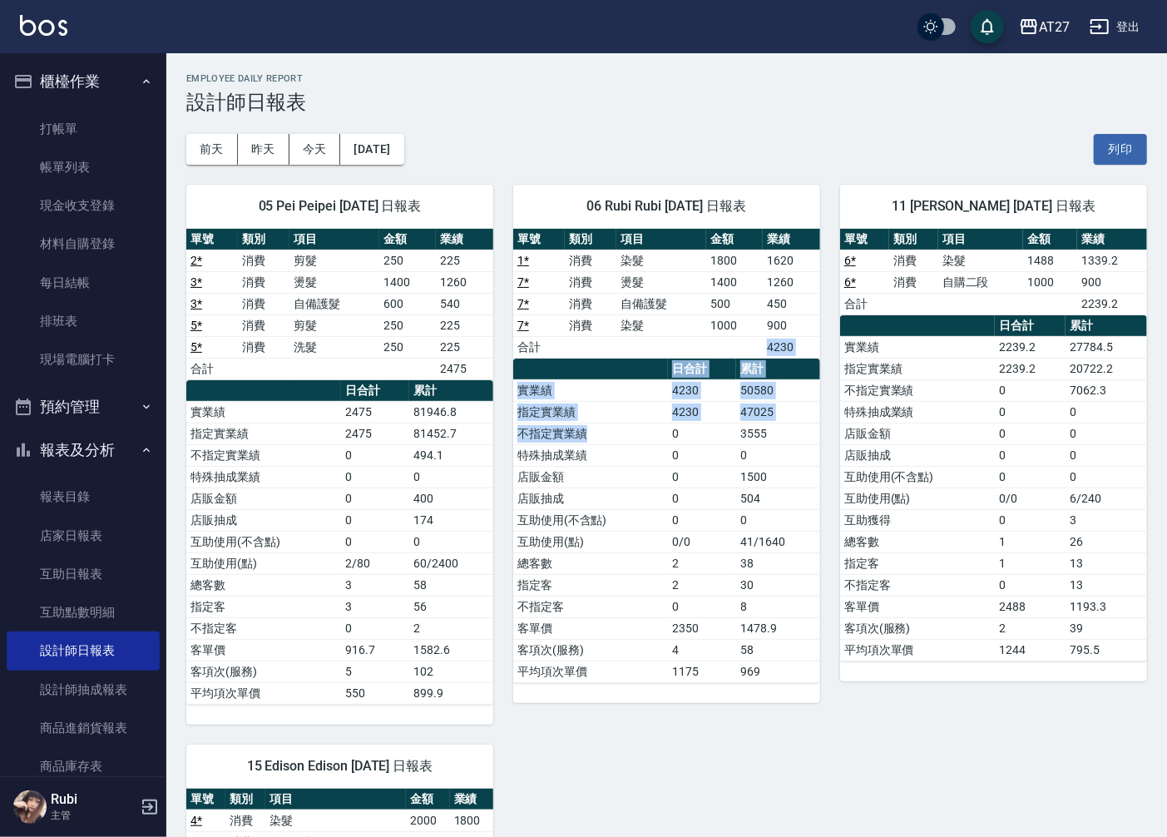
click at [676, 491] on div "單號 類別 項目 金額 業績 1 * 消費 染髮 1800 1620 7 * 消費 燙髮 1400 1260 7 * 消費 自備護髮 500 450 7 * …" at bounding box center [666, 456] width 307 height 454
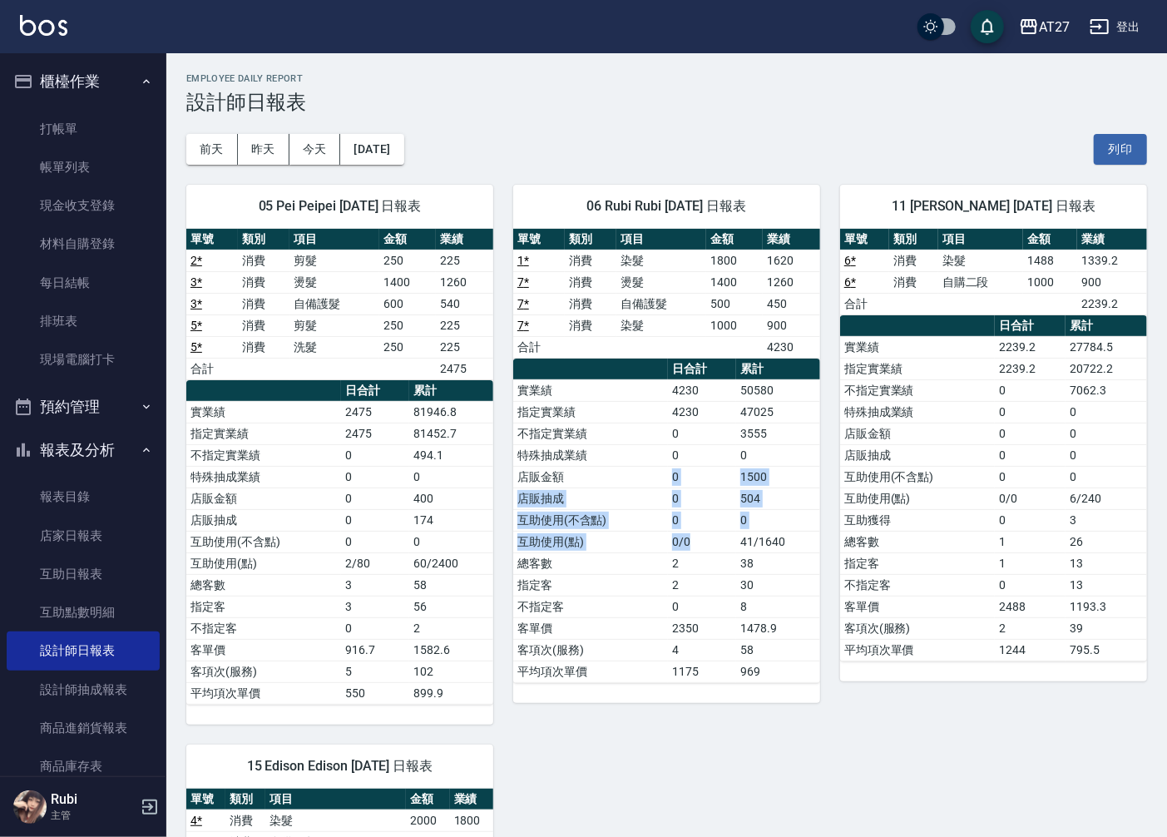
drag, startPoint x: 676, startPoint y: 491, endPoint x: 667, endPoint y: 466, distance: 26.6
click at [667, 466] on tbody "實業績 4230 50580 指定實業績 4230 47025 不指定實業績 0 3555 特殊抽成業績 0 0 店販金額 0 1500 店販抽成 0 504…" at bounding box center [666, 530] width 307 height 303
drag, startPoint x: 667, startPoint y: 466, endPoint x: 647, endPoint y: 394, distance: 74.3
click at [647, 394] on tbody "實業績 4230 50580 指定實業績 4230 47025 不指定實業績 0 3555 特殊抽成業績 0 0 店販金額 0 1500 店販抽成 0 504…" at bounding box center [666, 530] width 307 height 303
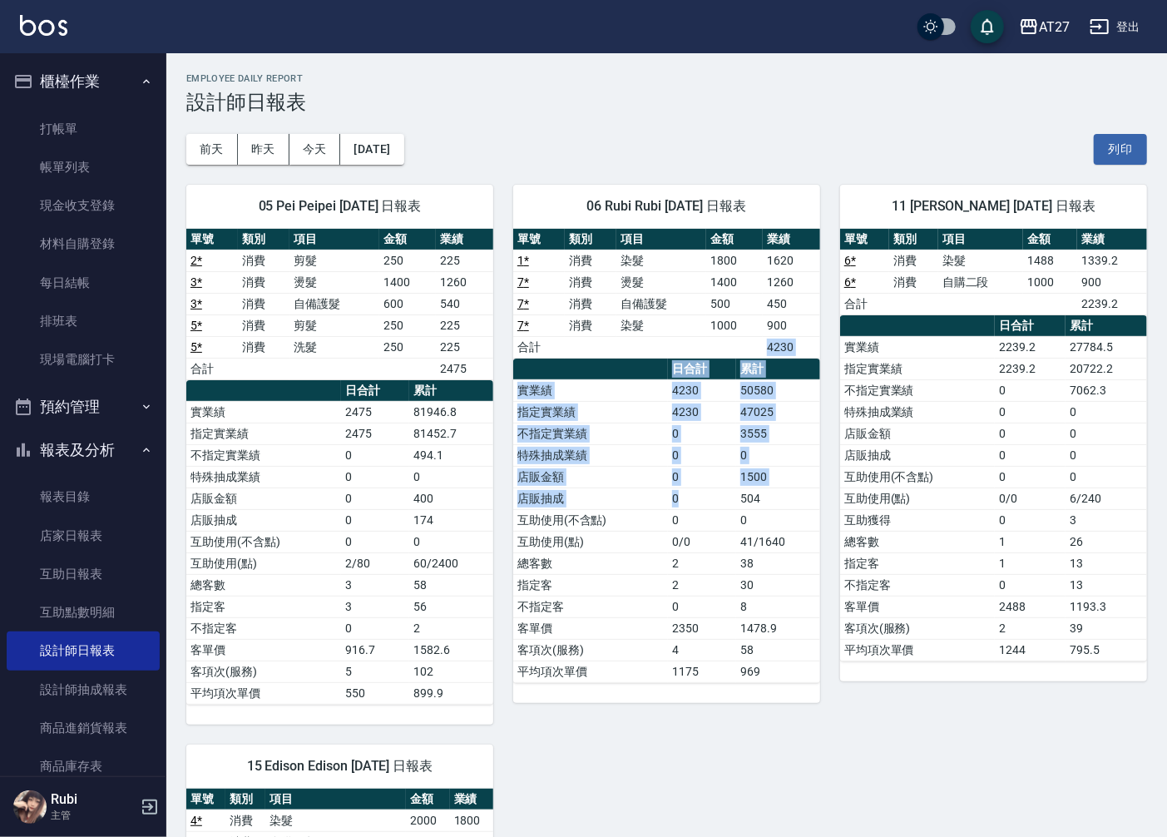
drag, startPoint x: 647, startPoint y: 394, endPoint x: 680, endPoint y: 499, distance: 109.7
click at [680, 499] on div "單號 類別 項目 金額 業績 1 * 消費 染髮 1800 1620 7 * 消費 燙髮 1400 1260 7 * 消費 自備護髮 500 450 7 * …" at bounding box center [666, 456] width 307 height 454
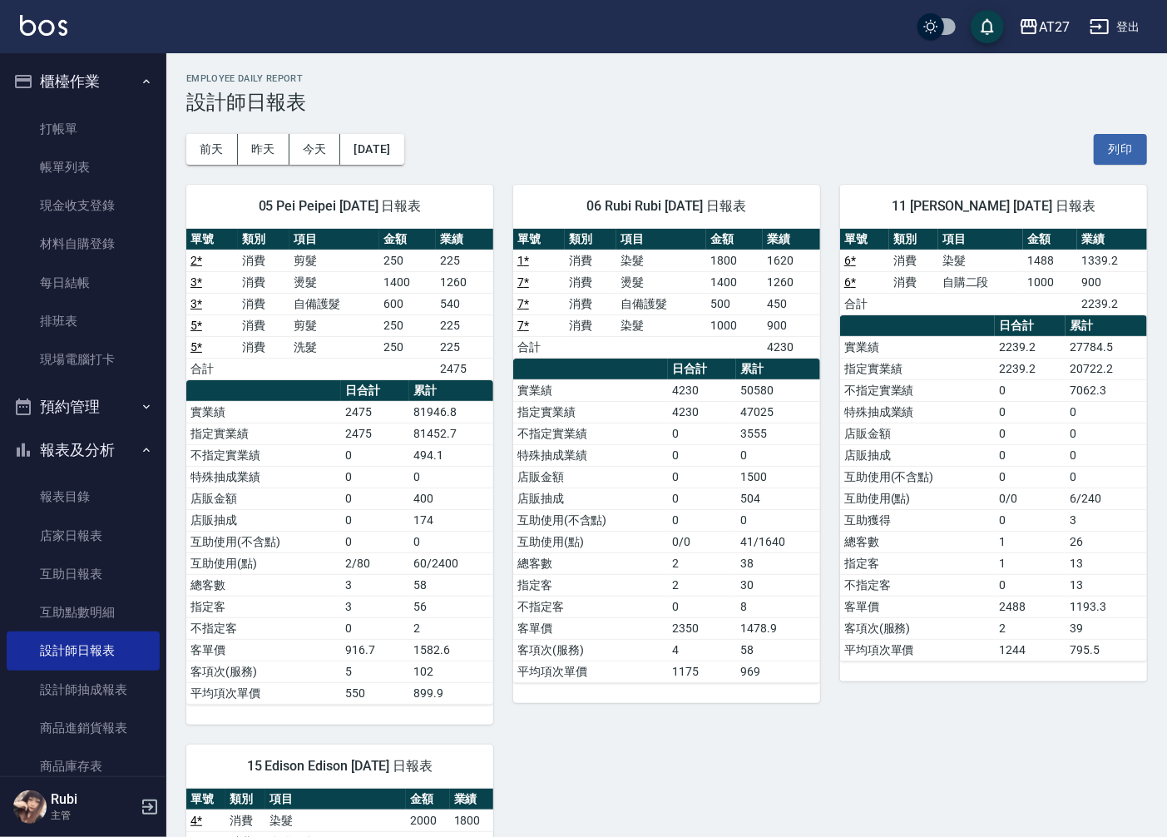
drag, startPoint x: 680, startPoint y: 499, endPoint x: 683, endPoint y: 533, distance: 34.3
click at [683, 533] on td "0/0" at bounding box center [702, 542] width 68 height 22
drag, startPoint x: 683, startPoint y: 533, endPoint x: 675, endPoint y: 484, distance: 49.8
click at [675, 484] on tbody "實業績 4230 50580 指定實業績 4230 47025 不指定實業績 0 3555 特殊抽成業績 0 0 店販金額 0 1500 店販抽成 0 504…" at bounding box center [666, 530] width 307 height 303
drag, startPoint x: 675, startPoint y: 484, endPoint x: 680, endPoint y: 537, distance: 53.5
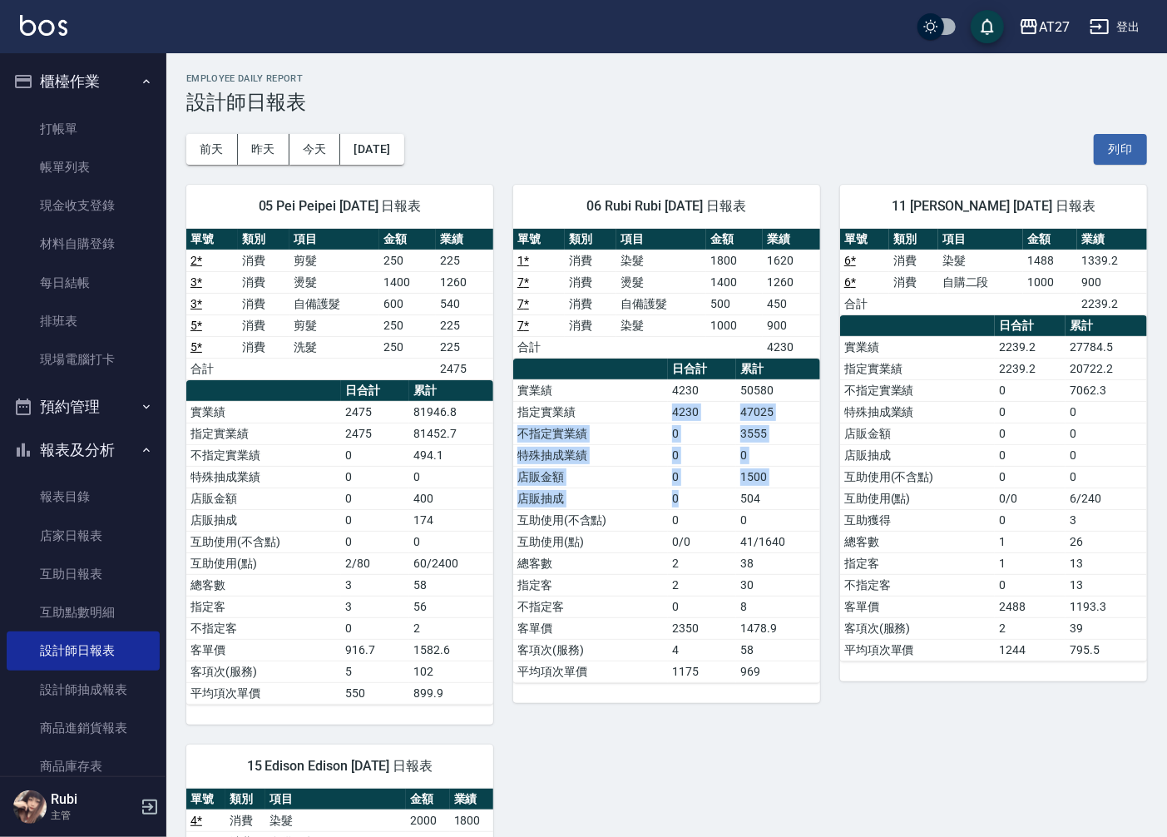
click at [680, 537] on tbody "實業績 4230 50580 指定實業績 4230 47025 不指定實業績 0 3555 特殊抽成業績 0 0 店販金額 0 1500 店販抽成 0 504…" at bounding box center [666, 530] width 307 height 303
drag, startPoint x: 680, startPoint y: 537, endPoint x: 680, endPoint y: 587, distance: 49.9
click at [680, 587] on td "2" at bounding box center [702, 585] width 68 height 22
